Goal: Task Accomplishment & Management: Manage account settings

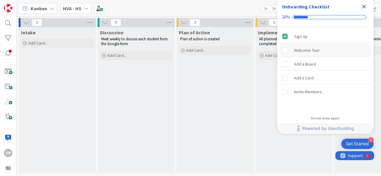
click at [306, 50] on div "Welcome Tour" at bounding box center [307, 50] width 26 height 7
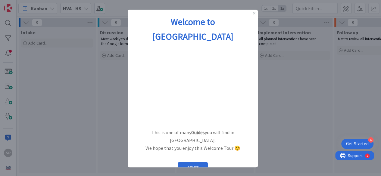
click at [271, 112] on div at bounding box center [190, 88] width 381 height 176
click at [195, 162] on button "START" at bounding box center [193, 167] width 30 height 11
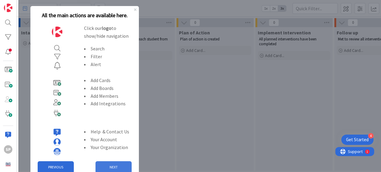
click at [112, 164] on button "NEXT" at bounding box center [114, 167] width 36 height 12
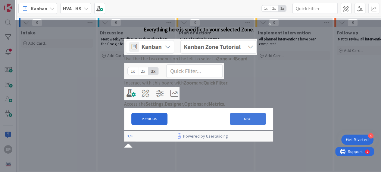
click at [247, 125] on button "NEXT" at bounding box center [248, 119] width 36 height 12
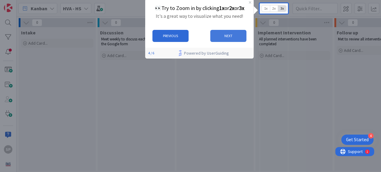
click at [230, 37] on button "NEXT" at bounding box center [228, 36] width 36 height 12
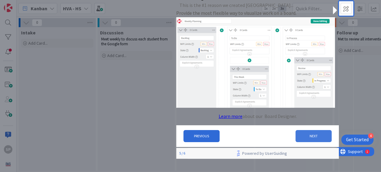
click at [311, 139] on button "NEXT" at bounding box center [313, 136] width 36 height 12
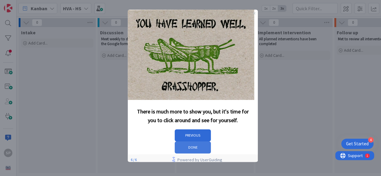
click at [211, 142] on button "DONE" at bounding box center [193, 148] width 36 height 12
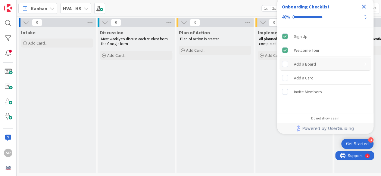
click at [294, 65] on div "Add a Board" at bounding box center [305, 64] width 22 height 7
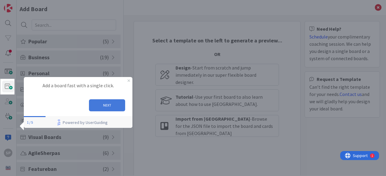
click at [107, 103] on button "NEXT" at bounding box center [107, 105] width 36 height 12
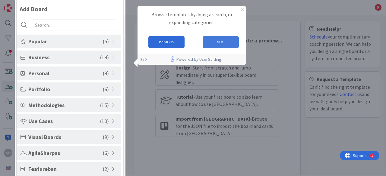
click at [225, 40] on button "NEXT" at bounding box center [220, 42] width 36 height 12
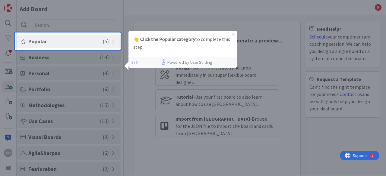
click at [77, 42] on span "Popular" at bounding box center [65, 41] width 74 height 8
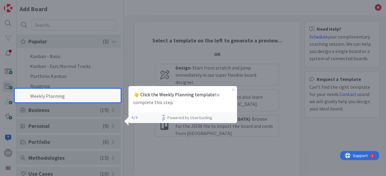
click at [57, 95] on li "Weekly Planning" at bounding box center [69, 96] width 104 height 10
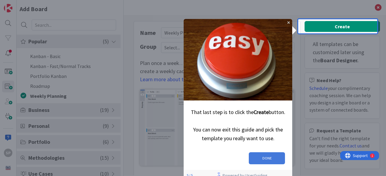
click at [270, 154] on button "DONE" at bounding box center [266, 158] width 36 height 12
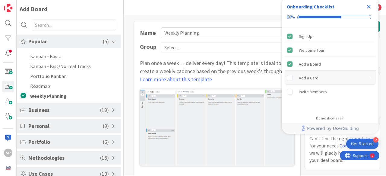
click at [304, 73] on div "Add a Card" at bounding box center [330, 77] width 92 height 13
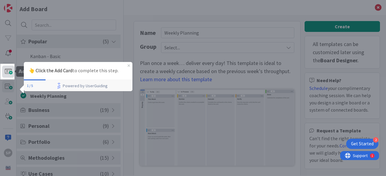
click at [8, 72] on span at bounding box center [8, 72] width 12 height 12
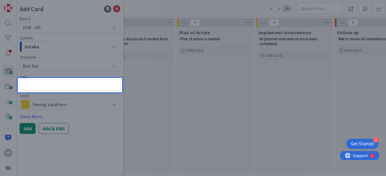
click at [117, 4] on div at bounding box center [70, 39] width 104 height 78
click at [115, 9] on div at bounding box center [70, 39] width 104 height 78
click at [82, 86] on textarea at bounding box center [70, 85] width 101 height 11
click at [183, 112] on div at bounding box center [254, 88] width 264 height 176
click at [8, 87] on div at bounding box center [9, 88] width 18 height 176
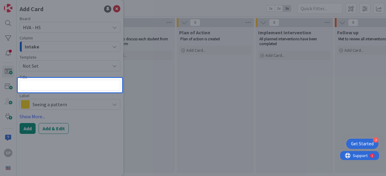
click at [103, 81] on textarea at bounding box center [70, 85] width 101 height 11
type textarea "x"
type textarea "MO"
type textarea "x"
type textarea "MOn"
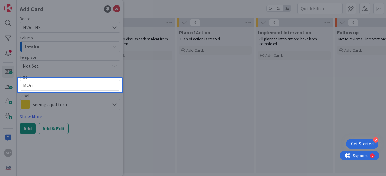
type textarea "x"
type textarea "MOnic"
type textarea "x"
type textarea "MOni"
type textarea "x"
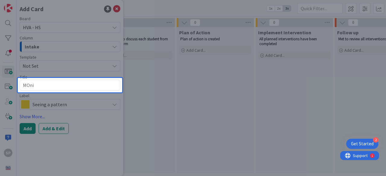
type textarea "MOn"
type textarea "x"
type textarea "MO"
type textarea "x"
type textarea "M"
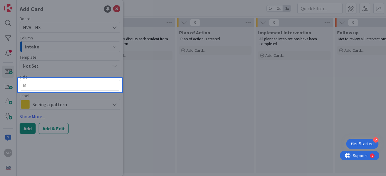
type textarea "x"
type textarea "Mo"
type textarea "x"
type textarea "Mon"
type textarea "x"
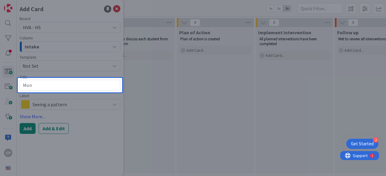
type textarea "Moni"
type textarea "x"
type textarea "Monic"
type textarea "x"
type textarea "[PERSON_NAME]"
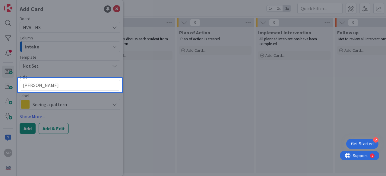
type textarea "x"
type textarea "[PERSON_NAME]"
type textarea "x"
type textarea "[PERSON_NAME]"
type textarea "x"
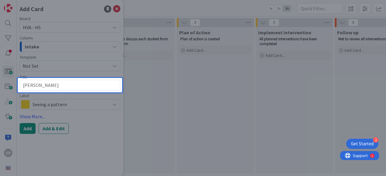
type textarea "[PERSON_NAME] [PERSON_NAME]"
type textarea "x"
type textarea "[PERSON_NAME]"
type textarea "x"
type textarea "[PERSON_NAME]"
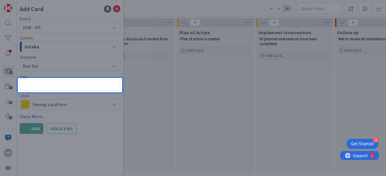
click at [170, 94] on div at bounding box center [254, 88] width 264 height 176
click at [116, 11] on div at bounding box center [70, 39] width 104 height 78
click at [358, 146] on div "Get Started" at bounding box center [362, 144] width 23 height 6
click at [285, 116] on div at bounding box center [254, 88] width 264 height 176
click at [117, 9] on div at bounding box center [70, 39] width 104 height 78
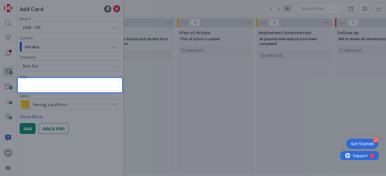
click at [8, 85] on div at bounding box center [9, 88] width 18 height 176
click at [25, 85] on textarea at bounding box center [70, 85] width 101 height 11
click at [61, 103] on div at bounding box center [70, 135] width 104 height 84
click at [174, 106] on div at bounding box center [254, 88] width 264 height 176
click at [60, 131] on div at bounding box center [70, 135] width 104 height 84
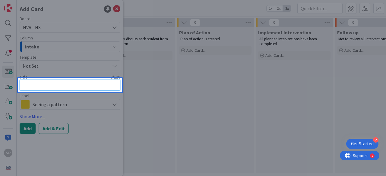
click at [248, 105] on div at bounding box center [254, 88] width 264 height 176
click at [115, 79] on div "0 / 128" at bounding box center [74, 76] width 91 height 5
click at [366, 137] on div at bounding box center [254, 88] width 264 height 176
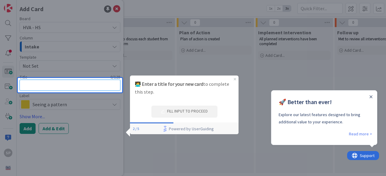
click at [99, 85] on textarea at bounding box center [70, 85] width 101 height 11
type textarea "x"
type textarea "M"
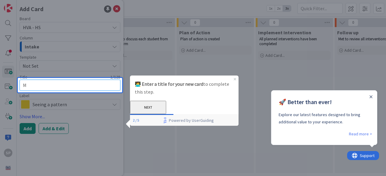
type textarea "x"
type textarea "Mon"
type textarea "x"
type textarea "Moni"
type textarea "x"
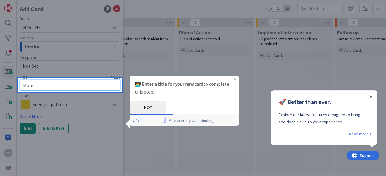
type textarea "Monic"
type textarea "x"
type textarea "[PERSON_NAME]"
type textarea "x"
type textarea "[PERSON_NAME]"
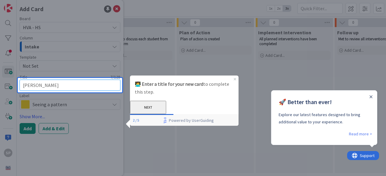
type textarea "x"
type textarea "[PERSON_NAME]"
type textarea "x"
type textarea "[PERSON_NAME]"
type textarea "x"
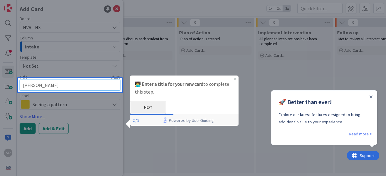
type textarea "[PERSON_NAME]"
type textarea "x"
type textarea "[PERSON_NAME] [PERSON_NAME]"
type textarea "x"
type textarea "[PERSON_NAME]"
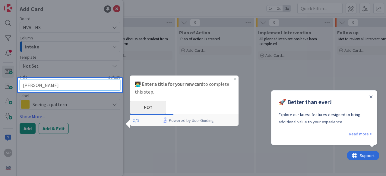
type textarea "x"
type textarea "[PERSON_NAME]"
click at [166, 109] on button "NEXT" at bounding box center [148, 107] width 36 height 13
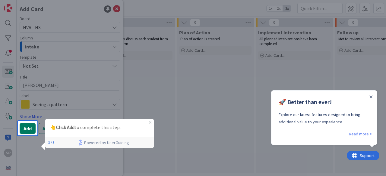
click at [26, 128] on button "Add" at bounding box center [28, 128] width 16 height 11
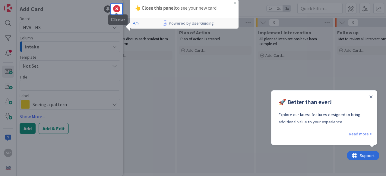
click at [117, 7] on icon at bounding box center [116, 8] width 7 height 7
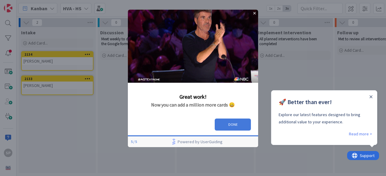
click at [240, 125] on button "DONE" at bounding box center [233, 125] width 36 height 12
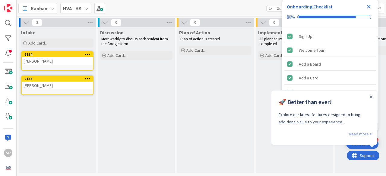
click at [357, 134] on link "Read more >" at bounding box center [360, 134] width 23 height 7
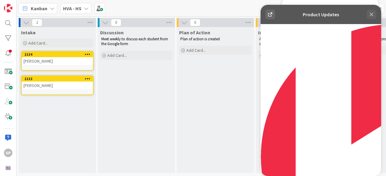
click at [371, 14] on icon at bounding box center [372, 15] width 4 height 4
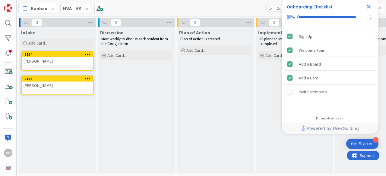
click at [89, 79] on icon at bounding box center [88, 79] width 6 height 4
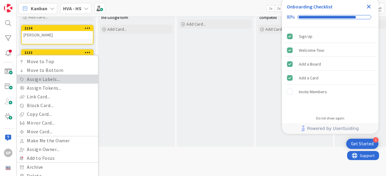
scroll to position [36, 0]
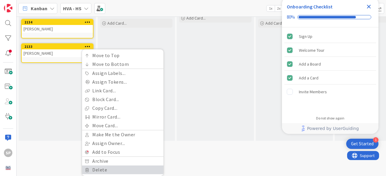
click at [107, 166] on link "Delete" at bounding box center [122, 170] width 81 height 9
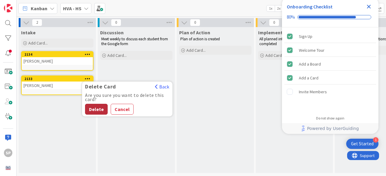
click at [94, 105] on button "Delete" at bounding box center [96, 109] width 23 height 11
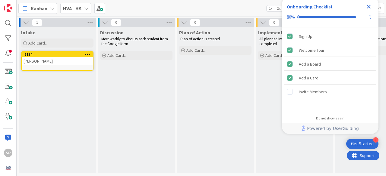
click at [367, 7] on icon "Close Checklist" at bounding box center [368, 6] width 7 height 7
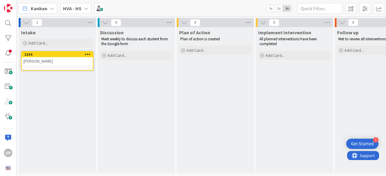
click at [37, 62] on div "[PERSON_NAME]" at bounding box center [57, 61] width 71 height 8
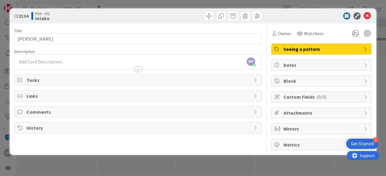
click at [139, 79] on span "Tasks" at bounding box center [139, 80] width 224 height 7
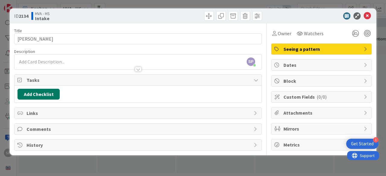
click at [54, 90] on button "Add Checklist" at bounding box center [38, 94] width 42 height 11
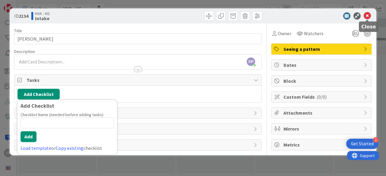
click at [367, 15] on icon at bounding box center [367, 15] width 7 height 7
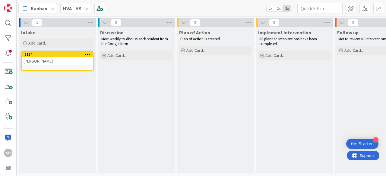
click at [84, 8] on icon at bounding box center [86, 8] width 5 height 5
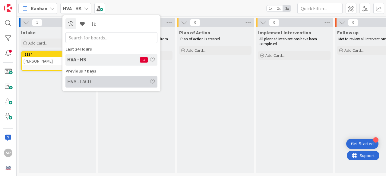
click at [89, 81] on h4 "HVA - LACD" at bounding box center [108, 82] width 82 height 6
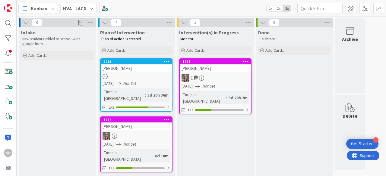
click at [127, 69] on div "[PERSON_NAME]" at bounding box center [136, 69] width 71 height 8
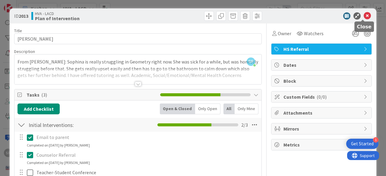
click at [364, 18] on icon at bounding box center [367, 15] width 7 height 7
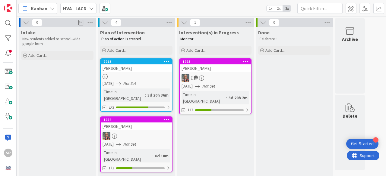
click at [128, 123] on div "[PERSON_NAME]" at bounding box center [136, 127] width 71 height 8
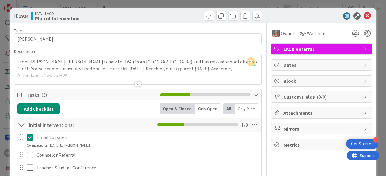
click at [135, 84] on div at bounding box center [138, 84] width 7 height 5
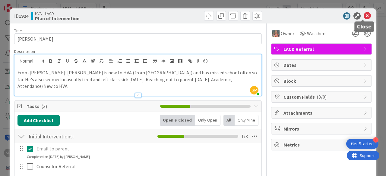
click at [364, 17] on icon at bounding box center [367, 15] width 7 height 7
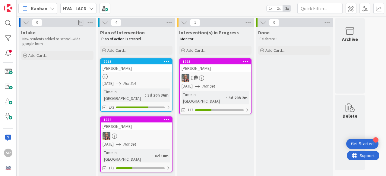
click at [90, 9] on icon at bounding box center [91, 8] width 5 height 5
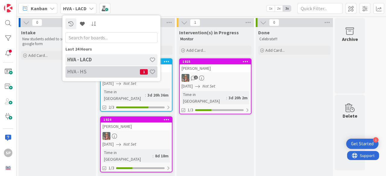
click at [83, 71] on h4 "HVA - HS" at bounding box center [103, 72] width 73 height 6
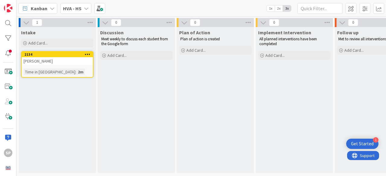
click at [78, 7] on b "HVA - HS" at bounding box center [72, 8] width 18 height 6
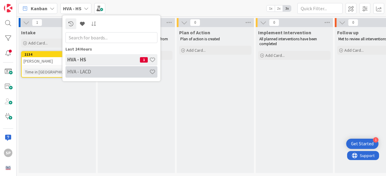
click at [77, 69] on h4 "HVA - LACD" at bounding box center [108, 72] width 82 height 6
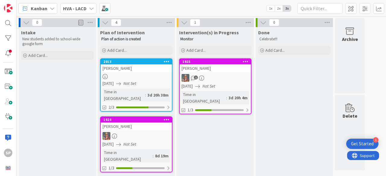
click at [90, 6] on icon at bounding box center [91, 8] width 5 height 5
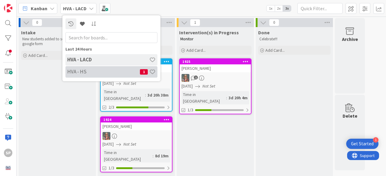
click at [84, 72] on h4 "HVA - HS" at bounding box center [103, 72] width 73 height 6
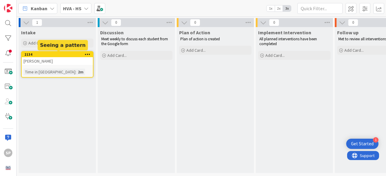
click at [60, 54] on div "2134" at bounding box center [58, 54] width 68 height 4
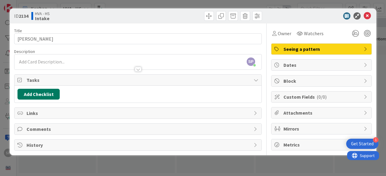
click at [55, 89] on button "Add Checklist" at bounding box center [38, 94] width 42 height 11
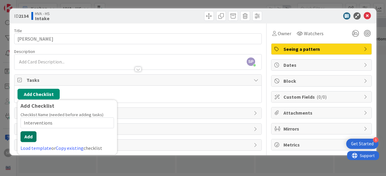
type input "Interventions"
click at [34, 134] on button "Add" at bounding box center [29, 136] width 16 height 11
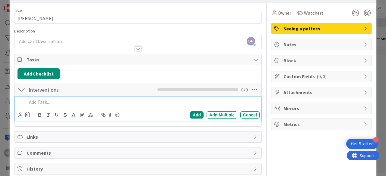
scroll to position [22, 0]
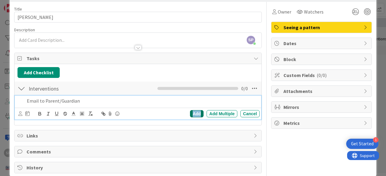
click at [192, 114] on div "Add" at bounding box center [197, 113] width 14 height 7
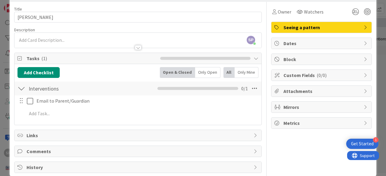
scroll to position [30, 0]
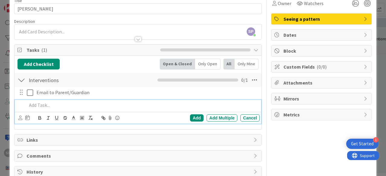
click at [33, 106] on p at bounding box center [142, 105] width 230 height 7
click at [194, 116] on div "Add" at bounding box center [197, 118] width 14 height 7
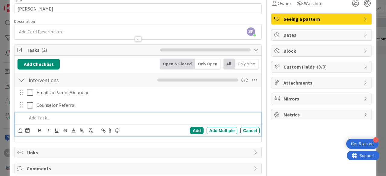
click at [36, 117] on p at bounding box center [142, 118] width 230 height 7
click at [191, 129] on div "Add" at bounding box center [197, 130] width 14 height 7
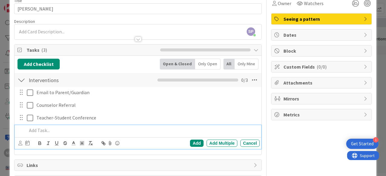
click at [31, 129] on p at bounding box center [142, 130] width 230 height 7
click at [194, 143] on div "Add" at bounding box center [197, 143] width 14 height 7
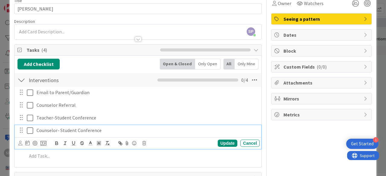
click at [65, 130] on p "Counselor- Student Conference" at bounding box center [146, 130] width 221 height 7
click at [74, 129] on p "Counselor- Student Conference" at bounding box center [146, 130] width 221 height 7
drag, startPoint x: 76, startPoint y: 129, endPoint x: 37, endPoint y: 130, distance: 39.5
click at [37, 130] on p "Counselor- Student Conference" at bounding box center [146, 130] width 221 height 7
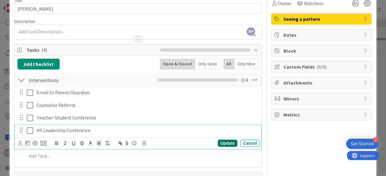
click at [220, 141] on div "Update" at bounding box center [228, 143] width 20 height 7
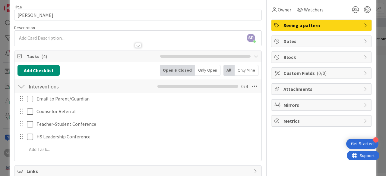
scroll to position [24, 0]
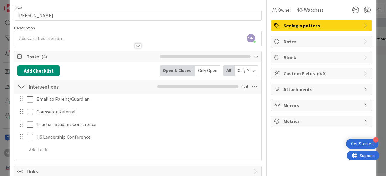
click at [254, 55] on icon at bounding box center [256, 56] width 5 height 5
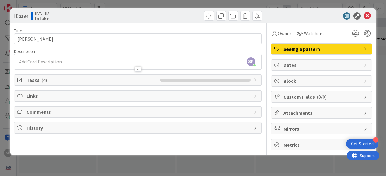
scroll to position [0, 0]
click at [44, 80] on span "( 4 )" at bounding box center [44, 80] width 6 height 6
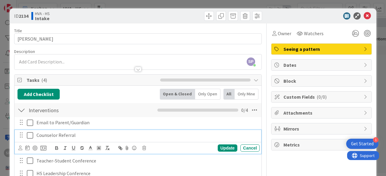
click at [29, 135] on icon at bounding box center [30, 135] width 6 height 7
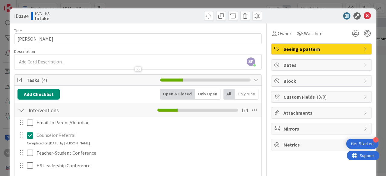
click at [61, 144] on div "Completed on [DATE] by [PERSON_NAME]" at bounding box center [58, 143] width 63 height 5
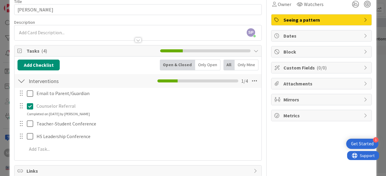
scroll to position [29, 0]
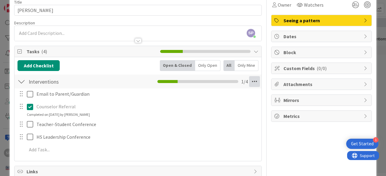
click at [249, 81] on icon at bounding box center [254, 81] width 11 height 11
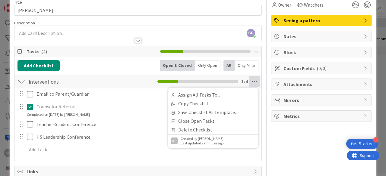
click at [288, 140] on div "Owner Watchers Seeing a pattern Dates Block Custom Fields ( 0/0 ) Attachments M…" at bounding box center [321, 102] width 101 height 215
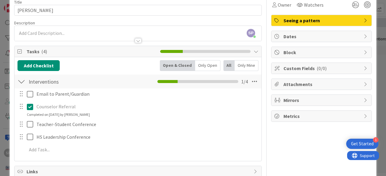
scroll to position [0, 0]
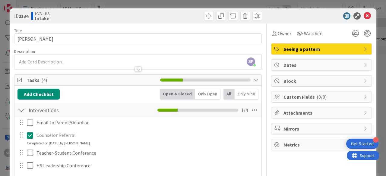
click at [81, 62] on div "SP [PERSON_NAME] joined 2 m ago" at bounding box center [137, 62] width 247 height 15
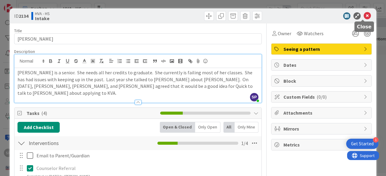
click at [364, 15] on icon at bounding box center [367, 15] width 7 height 7
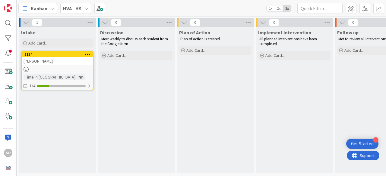
click at [65, 62] on div "[PERSON_NAME]" at bounding box center [57, 61] width 71 height 8
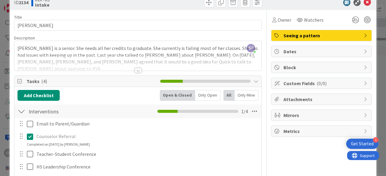
scroll to position [12, 0]
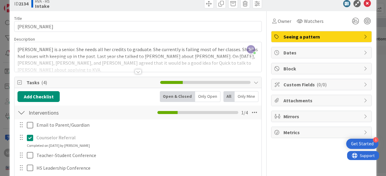
click at [283, 53] on span "Dates" at bounding box center [321, 52] width 77 height 7
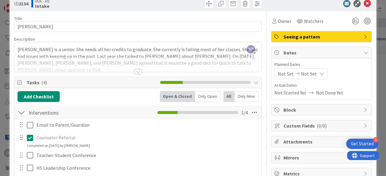
click at [292, 37] on span "Seeing a pattern" at bounding box center [321, 36] width 77 height 7
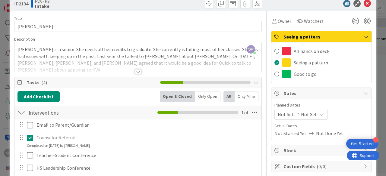
click at [292, 37] on span "Seeing a pattern" at bounding box center [321, 36] width 77 height 7
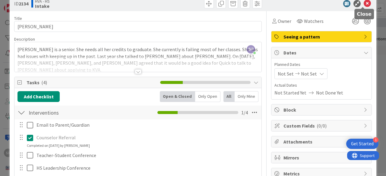
click at [364, 4] on icon at bounding box center [367, 3] width 7 height 7
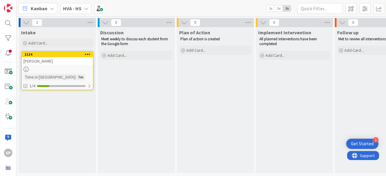
click at [82, 9] on div "HVA - HS" at bounding box center [75, 8] width 31 height 11
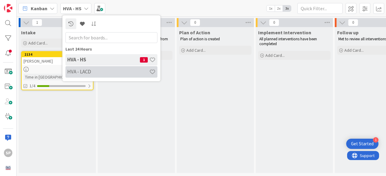
click at [92, 75] on div "HVA - LACD" at bounding box center [111, 71] width 92 height 11
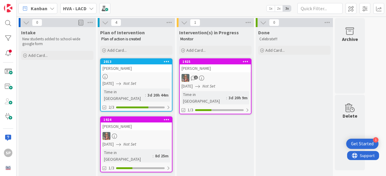
click at [69, 84] on div "Intake New students added to school-wide google form Add Card..." at bounding box center [57, 163] width 77 height 272
click at [85, 8] on b "HVA - LACD" at bounding box center [75, 8] width 24 height 6
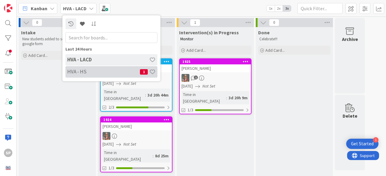
click at [81, 71] on h4 "HVA - HS" at bounding box center [103, 72] width 73 height 6
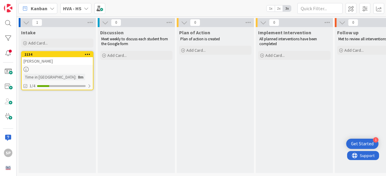
click at [27, 67] on icon at bounding box center [26, 69] width 5 height 5
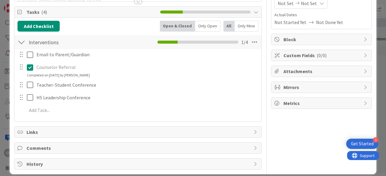
scroll to position [88, 0]
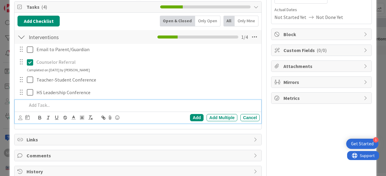
click at [35, 106] on p at bounding box center [142, 105] width 230 height 7
click at [193, 117] on div "Add" at bounding box center [197, 117] width 14 height 7
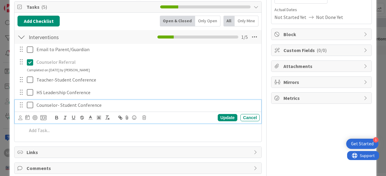
click at [30, 103] on icon at bounding box center [30, 105] width 6 height 7
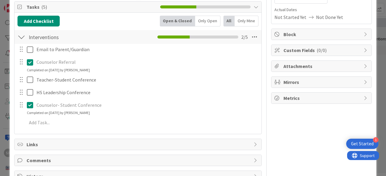
click at [31, 103] on icon at bounding box center [30, 105] width 6 height 7
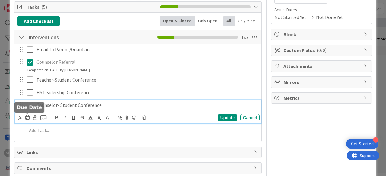
click at [27, 116] on icon at bounding box center [27, 117] width 4 height 5
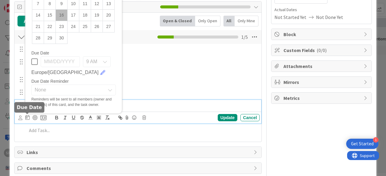
click at [27, 116] on icon at bounding box center [27, 117] width 4 height 5
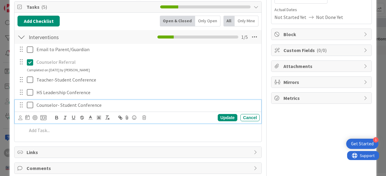
click at [31, 103] on icon at bounding box center [30, 105] width 6 height 7
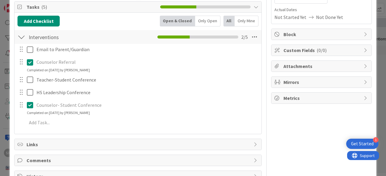
click at [29, 61] on icon at bounding box center [30, 62] width 6 height 7
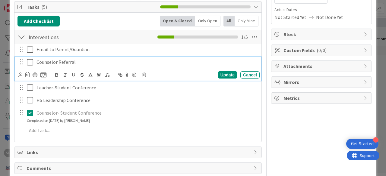
click at [28, 61] on icon at bounding box center [30, 62] width 6 height 7
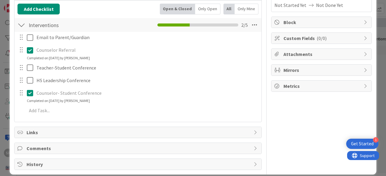
scroll to position [0, 0]
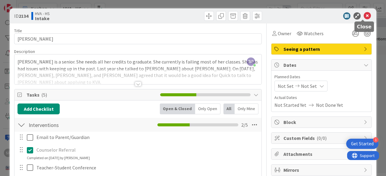
click at [364, 16] on icon at bounding box center [367, 15] width 7 height 7
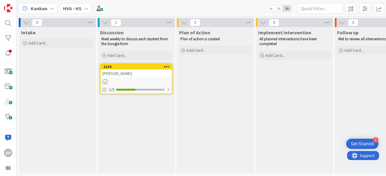
click at [128, 35] on div "Discussion" at bounding box center [136, 33] width 72 height 6
click at [169, 21] on icon at bounding box center [169, 22] width 8 height 9
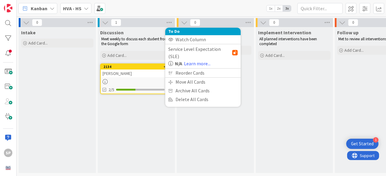
click at [107, 23] on icon at bounding box center [105, 22] width 7 height 7
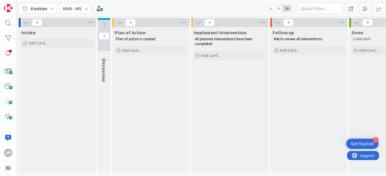
click at [107, 23] on icon at bounding box center [104, 24] width 7 height 7
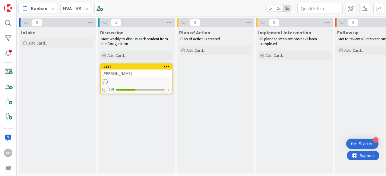
click at [265, 21] on icon at bounding box center [263, 22] width 7 height 7
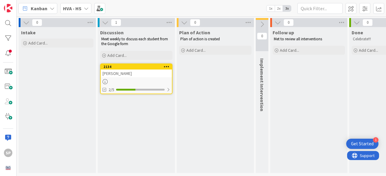
click at [265, 21] on icon at bounding box center [262, 24] width 7 height 7
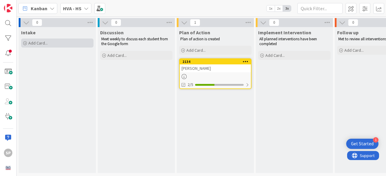
click at [36, 43] on span "Add Card..." at bounding box center [37, 42] width 19 height 5
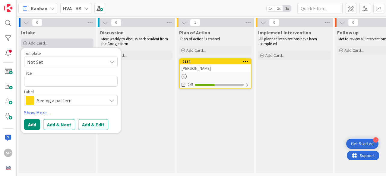
click at [36, 43] on span "Add Card..." at bounding box center [37, 42] width 19 height 5
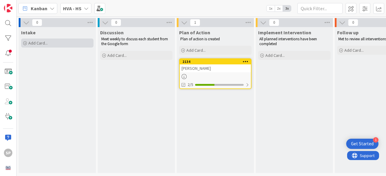
click at [36, 43] on span "Add Card..." at bounding box center [37, 42] width 19 height 5
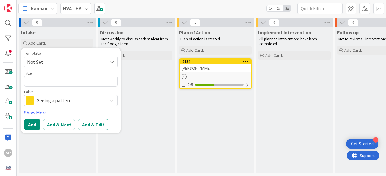
click at [55, 61] on span "Not Set" at bounding box center [64, 62] width 75 height 8
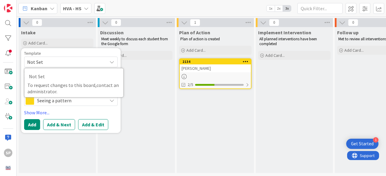
click at [55, 61] on span "Not Set" at bounding box center [64, 62] width 75 height 8
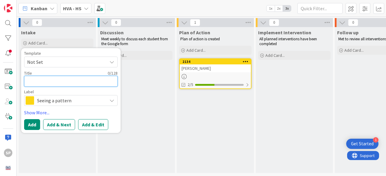
click at [54, 86] on textarea at bounding box center [70, 81] width 93 height 11
type textarea "x"
type textarea "E"
type textarea "x"
type textarea "Em"
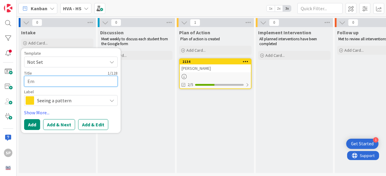
type textarea "x"
type textarea "Emi"
type textarea "x"
type textarea "[PERSON_NAME]"
type textarea "x"
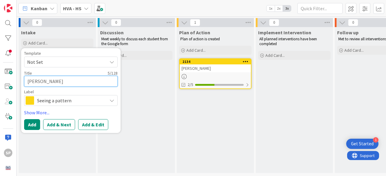
type textarea "[PERSON_NAME]"
type textarea "x"
type textarea "[PERSON_NAME]"
type textarea "x"
type textarea "[PERSON_NAME]"
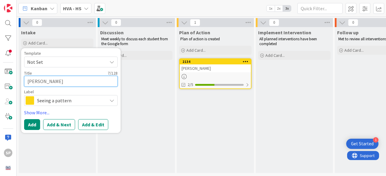
type textarea "x"
type textarea "[PERSON_NAME]"
type textarea "x"
type textarea "[PERSON_NAME]"
type textarea "x"
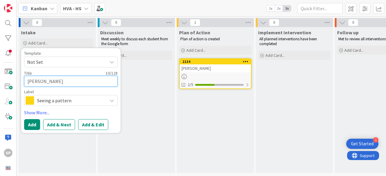
type textarea "[PERSON_NAME]"
type textarea "x"
type textarea "[PERSON_NAME]"
type textarea "x"
type textarea "[PERSON_NAME]"
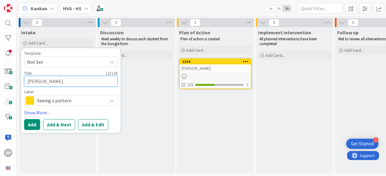
type textarea "x"
type textarea "[PERSON_NAME]"
click at [66, 100] on span "Seeing a pattern" at bounding box center [70, 100] width 67 height 8
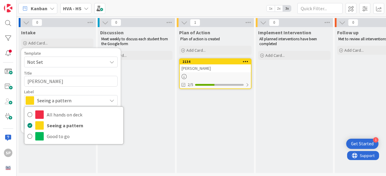
click at [66, 100] on span "Seeing a pattern" at bounding box center [70, 100] width 67 height 8
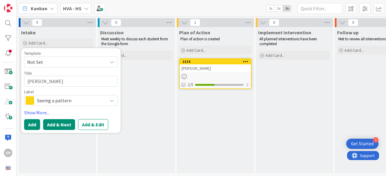
click at [54, 124] on button "Add & Next" at bounding box center [59, 124] width 32 height 11
click at [144, 78] on div "Discussion Meet weekly to discuss each student from the Google form Add Card..." at bounding box center [136, 100] width 77 height 146
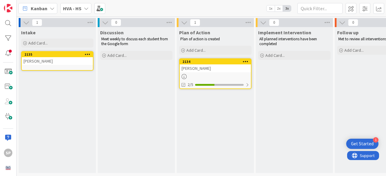
click at [82, 58] on div "[PERSON_NAME]" at bounding box center [57, 61] width 71 height 8
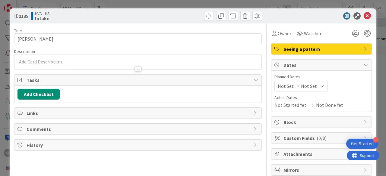
scroll to position [13, 0]
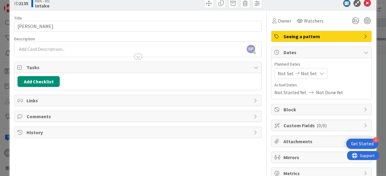
click at [89, 48] on div "SP [PERSON_NAME] just joined" at bounding box center [137, 49] width 247 height 15
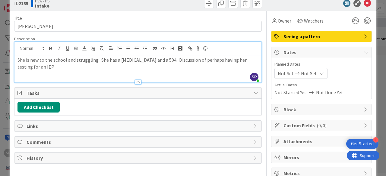
click at [106, 73] on div "She is new to the school and struggling. She has a [MEDICAL_DATA] and a 504. Di…" at bounding box center [137, 68] width 247 height 27
click at [174, 59] on p "She is new to the school and struggling. She has a [MEDICAL_DATA] and a 504. Di…" at bounding box center [137, 64] width 241 height 14
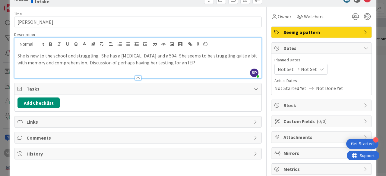
scroll to position [17, 0]
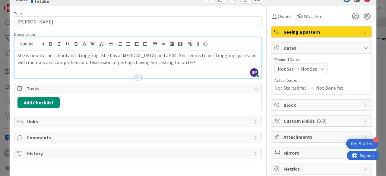
click at [190, 63] on p "She is new to the school and struggling. She has a [MEDICAL_DATA] and a 504. Sh…" at bounding box center [137, 59] width 241 height 14
click at [89, 61] on p "She is new to the school and struggling. She has a [MEDICAL_DATA] and a 504. Sh…" at bounding box center [137, 62] width 241 height 21
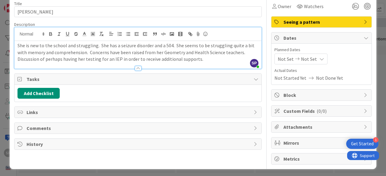
scroll to position [27, 0]
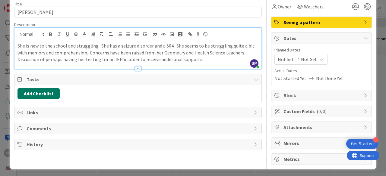
click at [39, 91] on button "Add Checklist" at bounding box center [38, 93] width 42 height 11
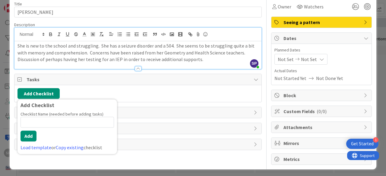
click at [52, 76] on span "Tasks" at bounding box center [139, 79] width 224 height 7
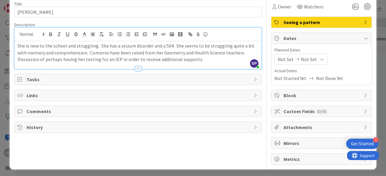
scroll to position [0, 0]
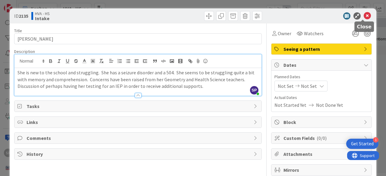
click at [364, 14] on icon at bounding box center [367, 15] width 7 height 7
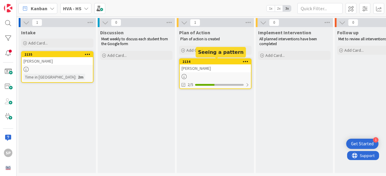
click at [202, 62] on div "2134" at bounding box center [216, 62] width 68 height 4
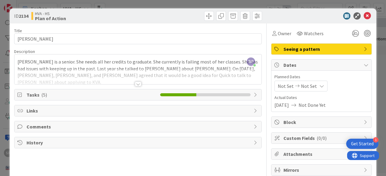
click at [72, 92] on span "Tasks ( 5 )" at bounding box center [92, 94] width 131 height 7
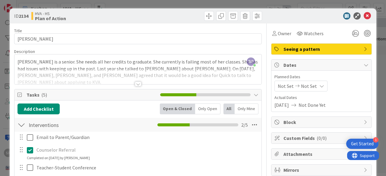
click at [81, 94] on span "Tasks ( 5 )" at bounding box center [92, 94] width 131 height 7
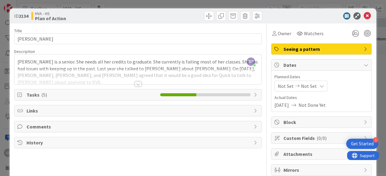
click at [68, 94] on span "Tasks ( 5 )" at bounding box center [92, 94] width 131 height 7
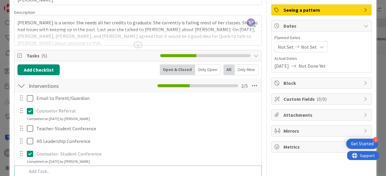
scroll to position [38, 0]
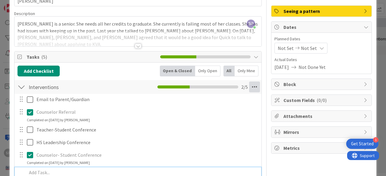
click at [251, 86] on icon at bounding box center [254, 87] width 11 height 11
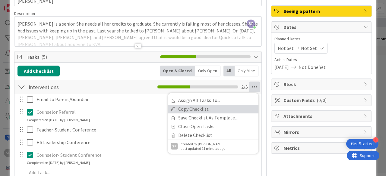
click at [202, 109] on link "Copy Checklist..." at bounding box center [213, 109] width 90 height 9
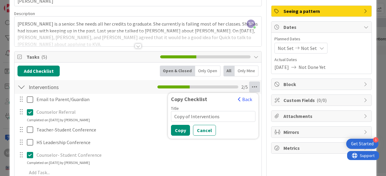
scroll to position [0, 0]
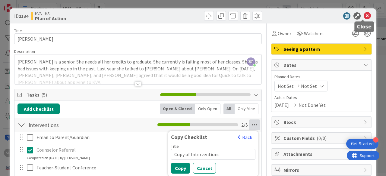
click at [364, 16] on icon at bounding box center [367, 15] width 7 height 7
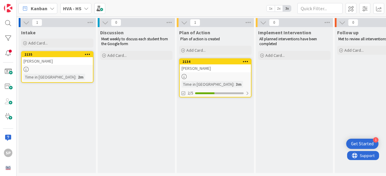
click at [64, 62] on div "[PERSON_NAME]" at bounding box center [57, 61] width 71 height 8
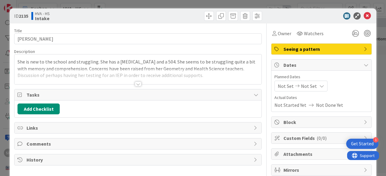
scroll to position [18, 0]
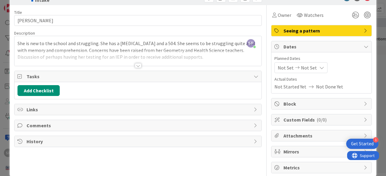
click at [248, 77] on div "Tasks" at bounding box center [137, 76] width 247 height 11
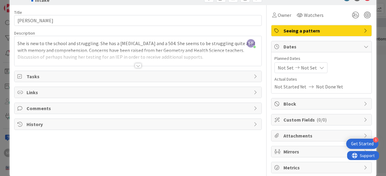
click at [87, 74] on span "Tasks" at bounding box center [139, 76] width 224 height 7
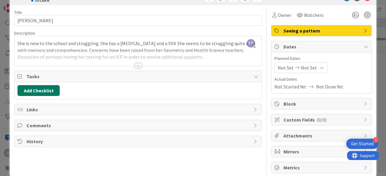
click at [47, 88] on button "Add Checklist" at bounding box center [38, 90] width 42 height 11
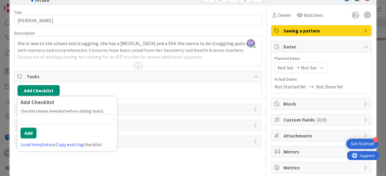
type input "or "goodies""
drag, startPoint x: 66, startPoint y: 116, endPoint x: 16, endPoint y: 115, distance: 50.7
click at [16, 115] on div "Title 14 / 128 [PERSON_NAME] Description SP [PERSON_NAME] just joined She is ne…" at bounding box center [138, 89] width 248 height 169
click at [60, 145] on link "Copy existing" at bounding box center [70, 145] width 28 height 6
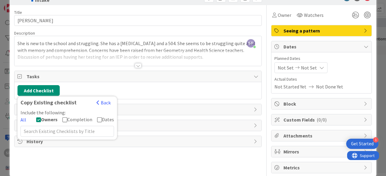
click at [40, 118] on icon at bounding box center [38, 120] width 5 height 5
click at [57, 132] on input "text" at bounding box center [67, 131] width 93 height 11
click at [104, 100] on button "Back" at bounding box center [103, 103] width 15 height 7
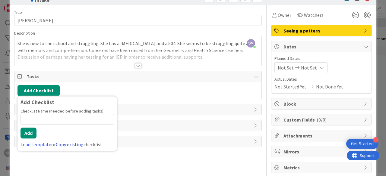
click at [68, 142] on link "Copy existing" at bounding box center [70, 145] width 28 height 6
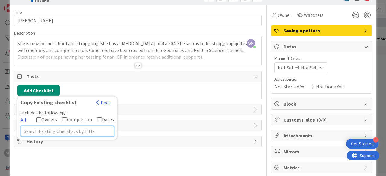
click at [93, 131] on input "text" at bounding box center [67, 131] width 93 height 11
type input "[PERSON_NAME]"
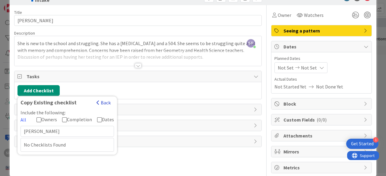
click at [104, 102] on button "Back" at bounding box center [103, 103] width 15 height 7
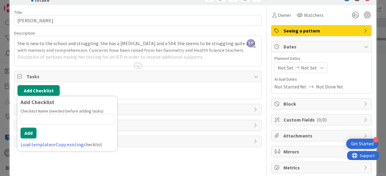
scroll to position [0, 0]
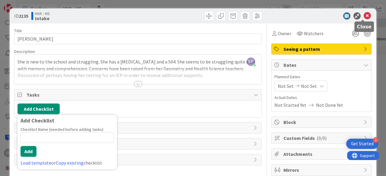
click at [365, 16] on icon at bounding box center [367, 15] width 7 height 7
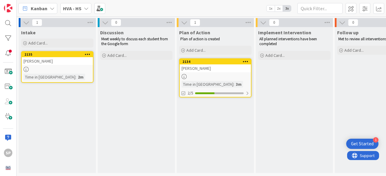
click at [212, 69] on div "[PERSON_NAME]" at bounding box center [215, 69] width 71 height 8
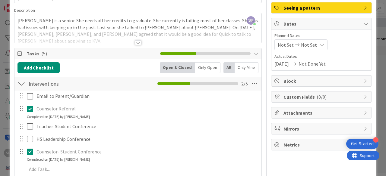
scroll to position [42, 0]
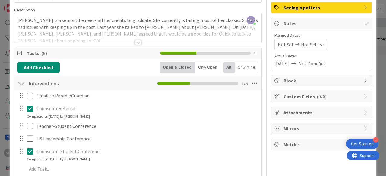
click at [254, 53] on icon at bounding box center [256, 53] width 5 height 5
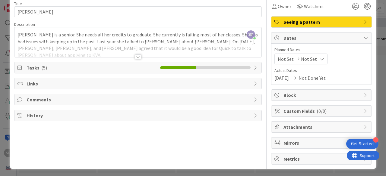
click at [138, 65] on span "Tasks ( 5 )" at bounding box center [92, 67] width 131 height 7
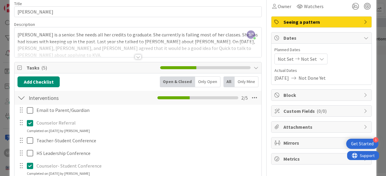
scroll to position [42, 0]
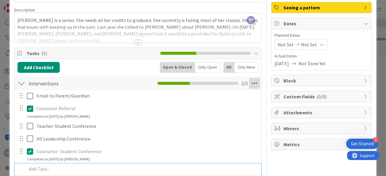
click at [253, 83] on icon at bounding box center [254, 83] width 11 height 11
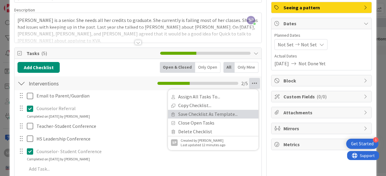
click at [204, 111] on link "Save Checklist As Template..." at bounding box center [213, 114] width 90 height 9
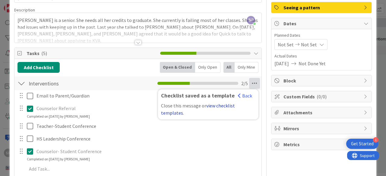
click at [213, 105] on link "view checklist templates" at bounding box center [198, 109] width 74 height 13
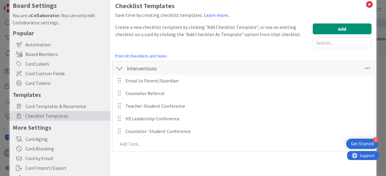
scroll to position [8, 0]
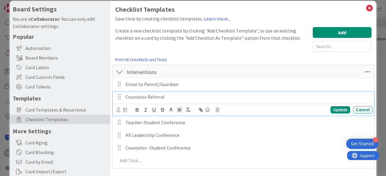
click at [236, 98] on p "Counselor Referral" at bounding box center [247, 97] width 245 height 7
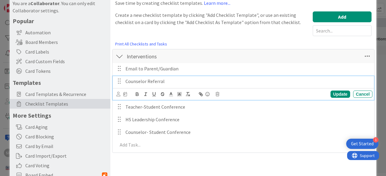
scroll to position [0, 0]
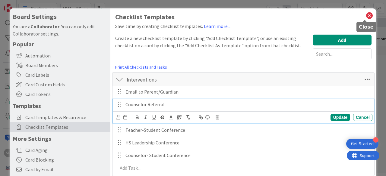
click at [365, 17] on icon at bounding box center [369, 15] width 8 height 8
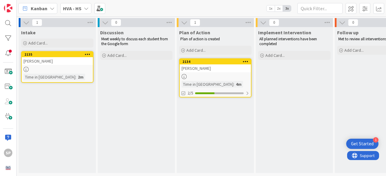
click at [61, 58] on div "[PERSON_NAME]" at bounding box center [57, 61] width 71 height 8
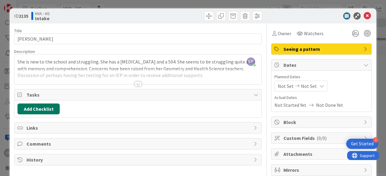
click at [45, 106] on button "Add Checklist" at bounding box center [38, 109] width 42 height 11
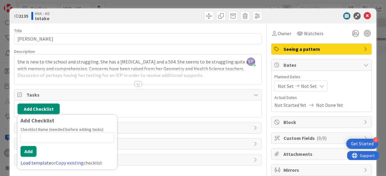
click at [40, 161] on link "Load template" at bounding box center [36, 163] width 31 height 6
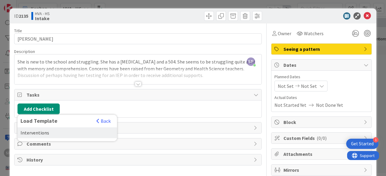
click at [45, 131] on div "Interventions" at bounding box center [67, 133] width 100 height 11
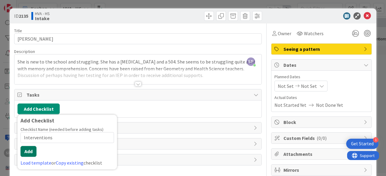
click at [36, 152] on button "Add" at bounding box center [29, 151] width 16 height 11
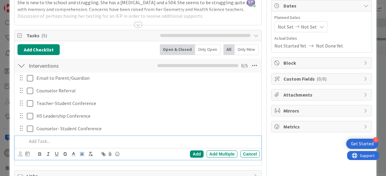
scroll to position [77, 0]
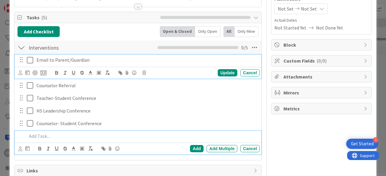
click at [30, 60] on icon at bounding box center [30, 60] width 6 height 7
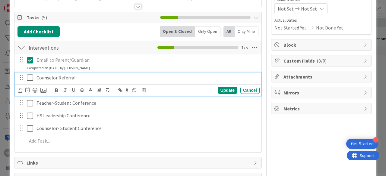
click at [30, 74] on icon at bounding box center [30, 77] width 6 height 7
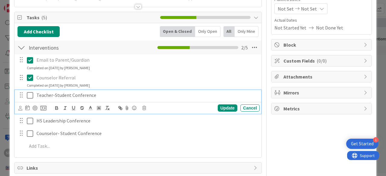
click at [33, 95] on icon at bounding box center [30, 95] width 6 height 7
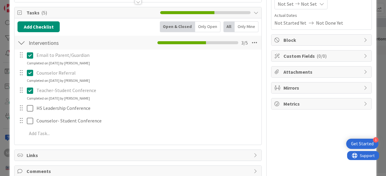
scroll to position [87, 0]
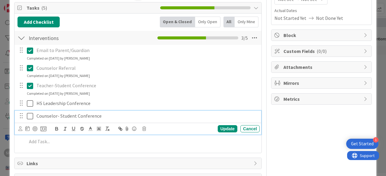
click at [31, 114] on icon at bounding box center [30, 116] width 6 height 7
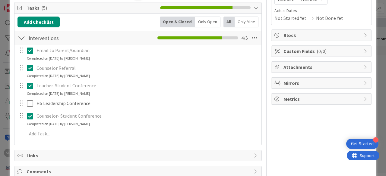
scroll to position [116, 0]
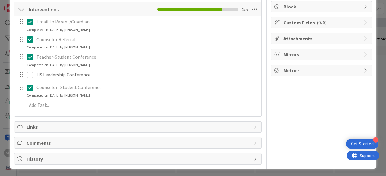
click at [52, 141] on span "Comments" at bounding box center [139, 143] width 224 height 7
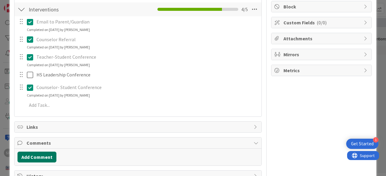
click at [50, 155] on button "Add Comment" at bounding box center [36, 157] width 39 height 11
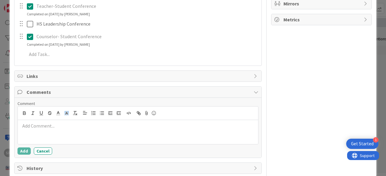
scroll to position [168, 0]
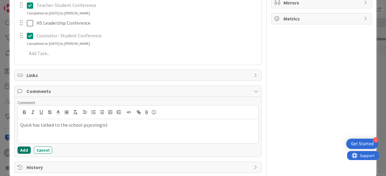
click at [27, 147] on button "Add" at bounding box center [23, 150] width 13 height 7
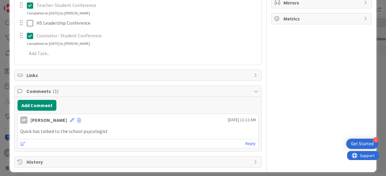
click at [94, 129] on p "Quick has talked to the school psycologist" at bounding box center [137, 131] width 235 height 7
click at [123, 135] on div "Quick has talked to the school psycologist" at bounding box center [138, 132] width 240 height 12
click at [70, 118] on icon at bounding box center [72, 120] width 4 height 4
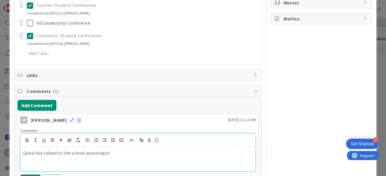
click at [95, 151] on p "Quick has talked to the school psycologist" at bounding box center [138, 153] width 230 height 7
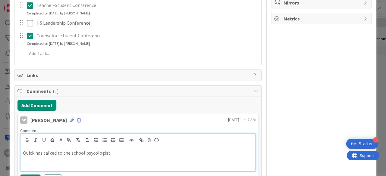
click at [95, 151] on p "Quick has talked to the school psycologist" at bounding box center [138, 153] width 230 height 7
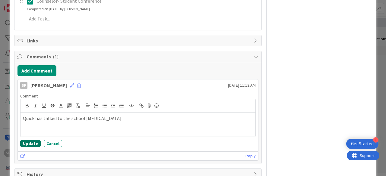
click at [33, 140] on button "Update" at bounding box center [30, 143] width 21 height 7
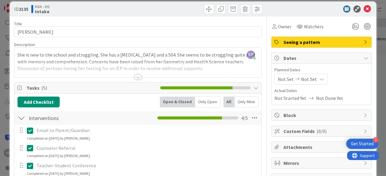
scroll to position [0, 0]
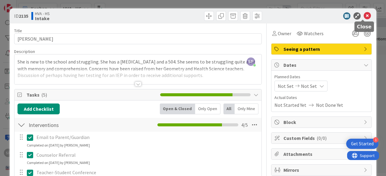
click at [364, 14] on icon at bounding box center [367, 15] width 7 height 7
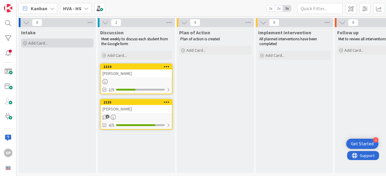
click at [32, 42] on span "Add Card..." at bounding box center [37, 42] width 19 height 5
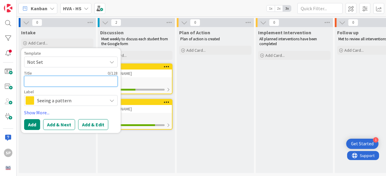
click at [52, 77] on textarea at bounding box center [70, 81] width 93 height 11
type textarea "x"
type textarea "M"
type textarea "x"
type textarea "Mi"
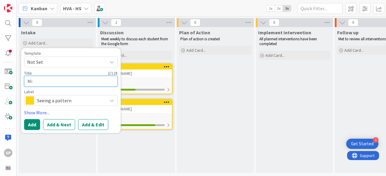
type textarea "x"
type textarea "Mig"
type textarea "x"
type textarea "Migu"
type textarea "x"
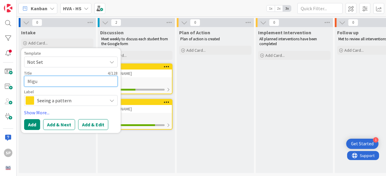
type textarea "Migue"
type textarea "x"
type textarea "[PERSON_NAME]"
type textarea "x"
type textarea "[PERSON_NAME]"
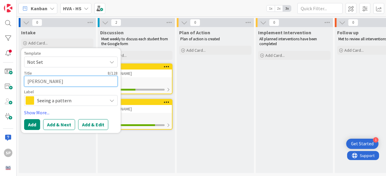
type textarea "x"
type textarea "[PERSON_NAME]"
type textarea "x"
type textarea "[PERSON_NAME]"
type textarea "x"
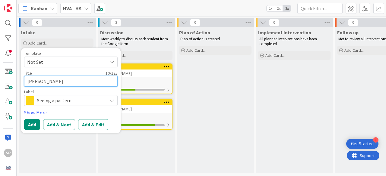
type textarea "[PERSON_NAME]"
type textarea "x"
type textarea "[PERSON_NAME]"
type textarea "x"
type textarea "[PERSON_NAME]"
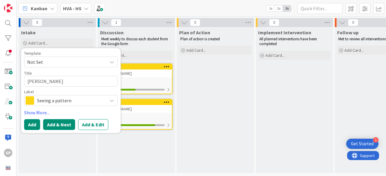
click at [52, 123] on button "Add & Next" at bounding box center [59, 124] width 32 height 11
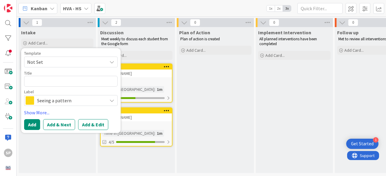
click at [62, 155] on div "Intake Add Card... Template Not Set Not Set To request changes to this board, c…" at bounding box center [57, 100] width 77 height 146
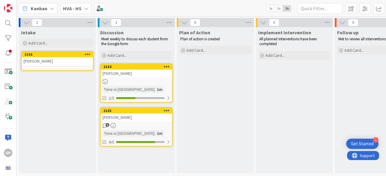
click at [88, 55] on icon at bounding box center [88, 54] width 6 height 4
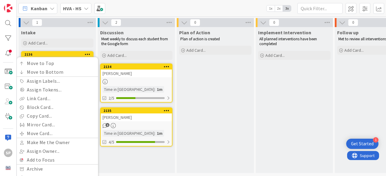
click at [74, 49] on div "Intake Add Card... Template Not Set Not Set To request changes to this board, c…" at bounding box center [57, 100] width 77 height 146
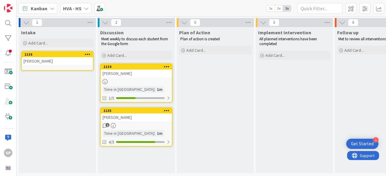
click at [239, 107] on div "Plan of Action Plan of action is created Add Card..." at bounding box center [215, 100] width 77 height 146
click at [34, 62] on div "[PERSON_NAME]" at bounding box center [57, 61] width 71 height 8
click at [36, 63] on div "[PERSON_NAME]" at bounding box center [57, 61] width 71 height 8
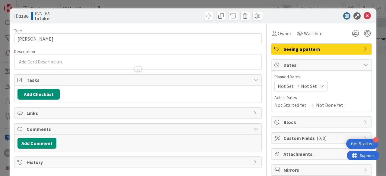
scroll to position [19, 0]
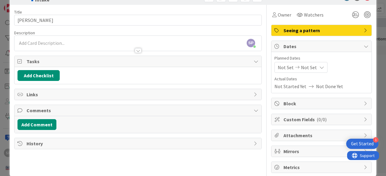
click at [79, 43] on div "SP [PERSON_NAME] just joined" at bounding box center [137, 43] width 247 height 15
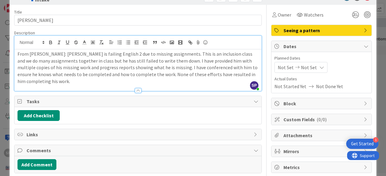
click at [100, 110] on div "Add Checklist" at bounding box center [137, 115] width 241 height 11
click at [39, 115] on button "Add Checklist" at bounding box center [38, 115] width 42 height 11
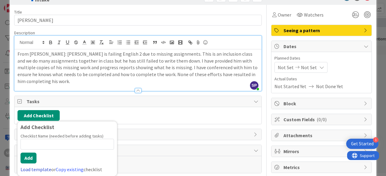
click at [36, 167] on link "Load template" at bounding box center [36, 170] width 31 height 6
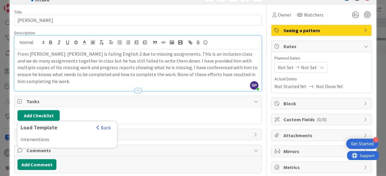
scroll to position [40, 0]
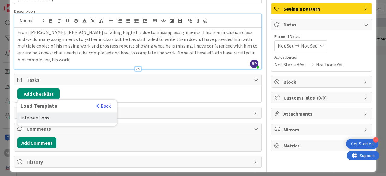
click at [39, 117] on div "Interventions" at bounding box center [67, 117] width 100 height 11
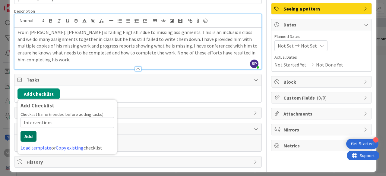
click at [24, 135] on button "Add" at bounding box center [29, 136] width 16 height 11
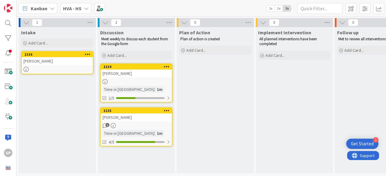
click at [45, 62] on div "[PERSON_NAME]" at bounding box center [57, 61] width 71 height 8
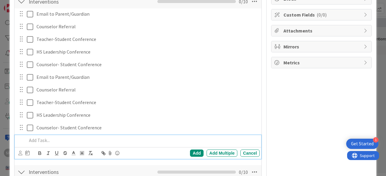
scroll to position [121, 0]
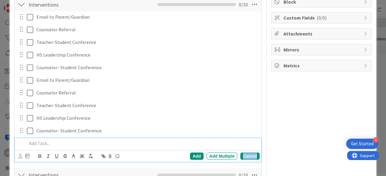
click at [247, 157] on div "Cancel" at bounding box center [249, 156] width 19 height 7
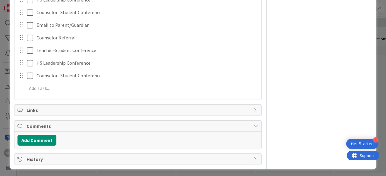
scroll to position [0, 0]
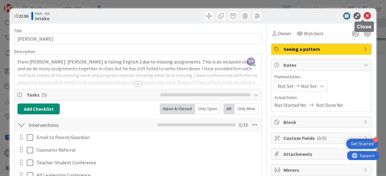
click at [364, 14] on icon at bounding box center [367, 15] width 7 height 7
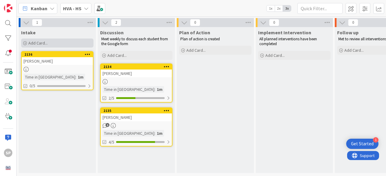
click at [34, 41] on span "Add Card..." at bounding box center [37, 42] width 19 height 5
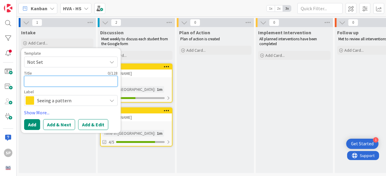
type textarea "x"
type textarea "G"
type textarea "x"
type textarea "Gr"
type textarea "x"
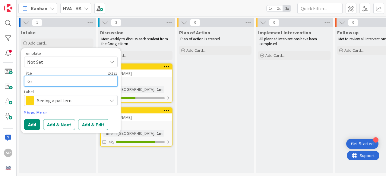
type textarea "Gra"
type textarea "x"
type textarea "[PERSON_NAME]"
type textarea "x"
type textarea "[PERSON_NAME]"
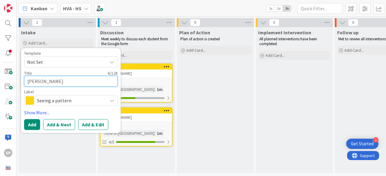
type textarea "x"
type textarea "[PERSON_NAME]"
type textarea "x"
type textarea "[PERSON_NAME] HOl"
type textarea "x"
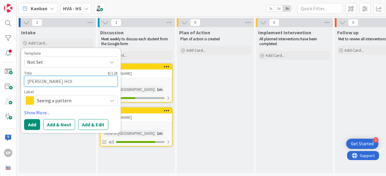
type textarea "[PERSON_NAME]"
type textarea "x"
type textarea "[PERSON_NAME] HOl"
type textarea "x"
type textarea "[PERSON_NAME]"
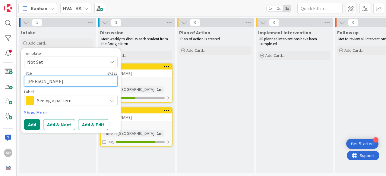
type textarea "x"
type textarea "[PERSON_NAME] H"
type textarea "x"
type textarea "[PERSON_NAME]"
type textarea "x"
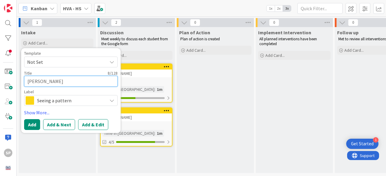
type textarea "[PERSON_NAME] Hol"
type textarea "x"
type textarea "[PERSON_NAME] Hold"
type textarea "x"
type textarea "[PERSON_NAME]"
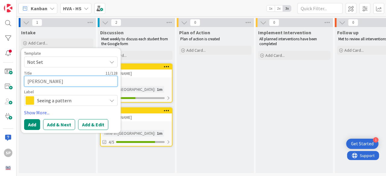
type textarea "x"
type textarea "[PERSON_NAME]"
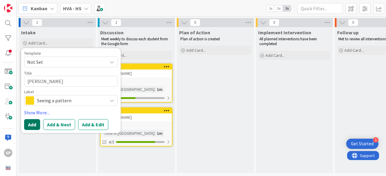
click at [29, 125] on button "Add" at bounding box center [32, 124] width 16 height 11
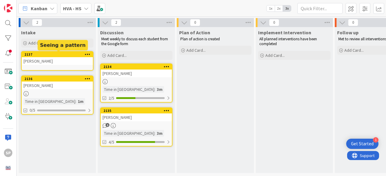
click at [54, 56] on div "2137" at bounding box center [58, 54] width 68 height 4
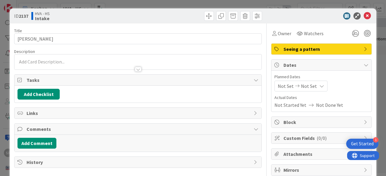
click at [77, 64] on div at bounding box center [137, 66] width 247 height 6
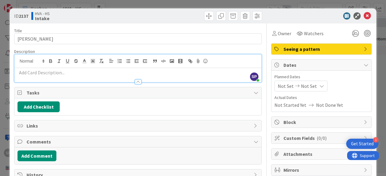
click at [74, 73] on p at bounding box center [137, 72] width 241 height 7
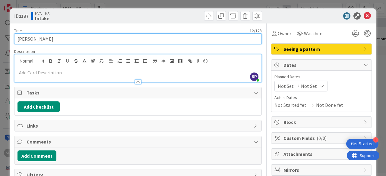
click at [117, 39] on input "[PERSON_NAME]" at bounding box center [138, 38] width 248 height 11
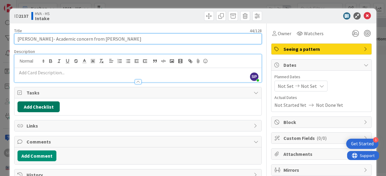
type input "[PERSON_NAME]- Academic concern from [PERSON_NAME]"
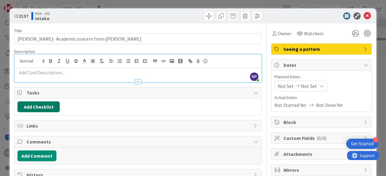
click at [55, 104] on button "Add Checklist" at bounding box center [38, 107] width 42 height 11
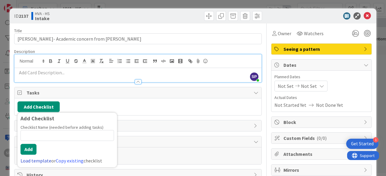
click at [38, 158] on link "Load template" at bounding box center [36, 161] width 31 height 6
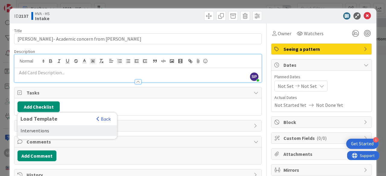
click at [34, 131] on div "Interventions" at bounding box center [67, 130] width 100 height 11
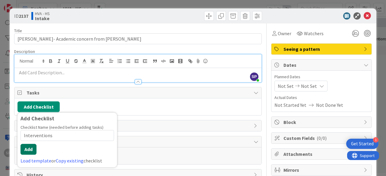
click at [30, 148] on button "Add" at bounding box center [29, 149] width 16 height 11
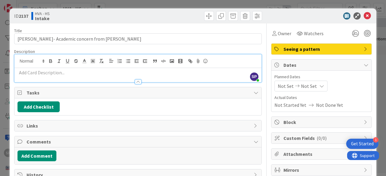
drag, startPoint x: 30, startPoint y: 148, endPoint x: 191, endPoint y: 129, distance: 162.8
click at [191, 129] on div "Links" at bounding box center [137, 126] width 247 height 11
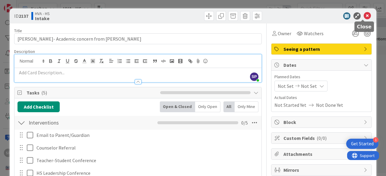
click at [364, 15] on icon at bounding box center [367, 15] width 7 height 7
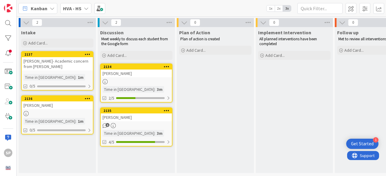
click at [54, 63] on div "[PERSON_NAME]- Academic concern from [PERSON_NAME]" at bounding box center [57, 63] width 71 height 13
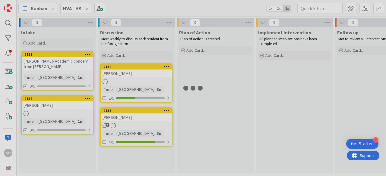
click at [54, 63] on div at bounding box center [193, 88] width 386 height 176
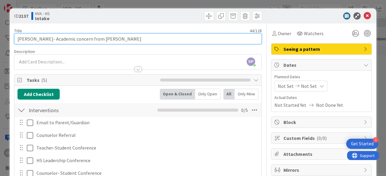
drag, startPoint x: 43, startPoint y: 38, endPoint x: 114, endPoint y: 40, distance: 70.9
click at [114, 40] on input "[PERSON_NAME]- Academic concern from [PERSON_NAME]" at bounding box center [138, 38] width 248 height 11
type input "[PERSON_NAME]"
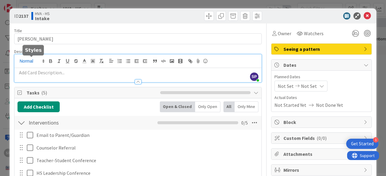
click at [27, 62] on div "SP [PERSON_NAME] just joined" at bounding box center [137, 69] width 247 height 28
paste div
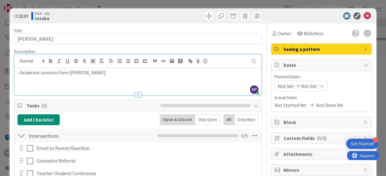
click at [20, 74] on p "- Academic concern from [PERSON_NAME]" at bounding box center [137, 72] width 241 height 7
click at [365, 16] on icon at bounding box center [367, 15] width 7 height 7
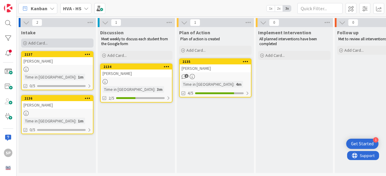
click at [33, 41] on span "Add Card..." at bounding box center [37, 42] width 19 height 5
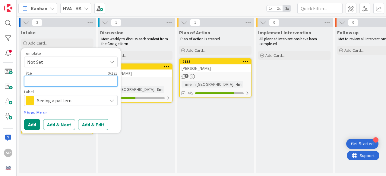
type textarea "x"
type textarea "D"
type textarea "x"
type textarea "Di"
type textarea "x"
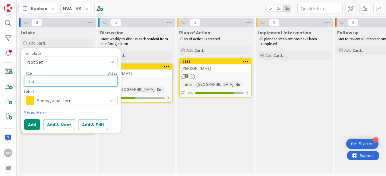
type textarea "[PERSON_NAME]"
type textarea "x"
type textarea "[PERSON_NAME]"
type textarea "x"
type textarea "[PERSON_NAME]"
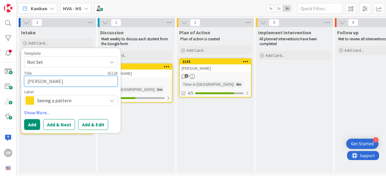
type textarea "x"
type textarea "[PERSON_NAME]"
type textarea "x"
type textarea "[PERSON_NAME]"
type textarea "x"
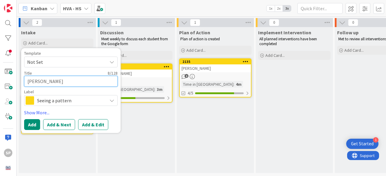
type textarea "[PERSON_NAME]"
type textarea "x"
type textarea "[PERSON_NAME]"
type textarea "x"
type textarea "[PERSON_NAME]"
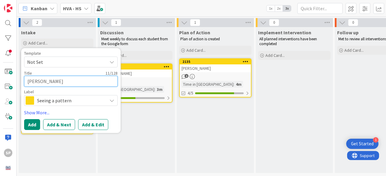
type textarea "x"
type textarea "[PERSON_NAME]"
type textarea "x"
type textarea "[PERSON_NAME]"
type textarea "x"
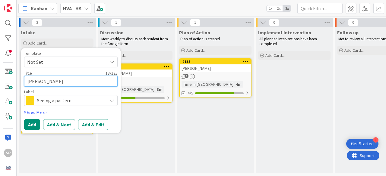
type textarea "[PERSON_NAME]"
type textarea "x"
type textarea "[PERSON_NAME]"
type textarea "x"
type textarea "[PERSON_NAME]"
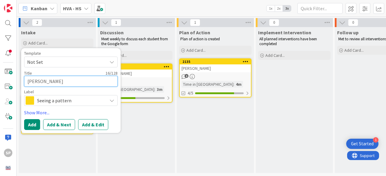
type textarea "x"
type textarea "[PERSON_NAME] E"
type textarea "x"
type textarea "[PERSON_NAME] Es"
type textarea "x"
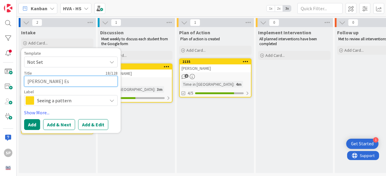
type textarea "[PERSON_NAME] Esp"
type textarea "x"
type textarea "[PERSON_NAME] Espi"
type textarea "x"
type textarea "[PERSON_NAME] [PERSON_NAME]"
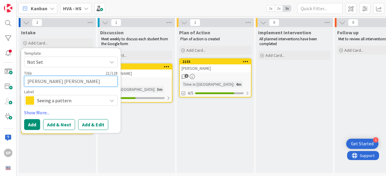
type textarea "x"
type textarea "[PERSON_NAME]"
type textarea "x"
type textarea "[PERSON_NAME]"
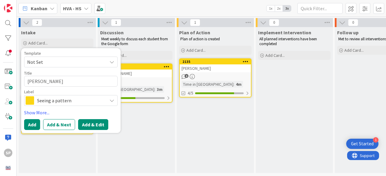
click at [90, 123] on button "Add & Edit" at bounding box center [93, 124] width 30 height 11
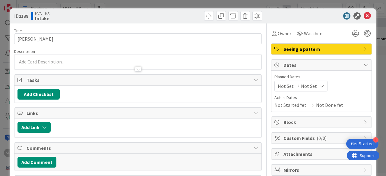
scroll to position [2, 0]
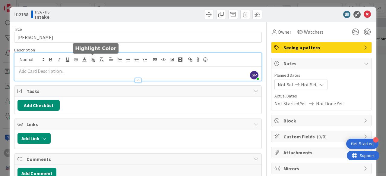
click at [88, 59] on div "SP [PERSON_NAME] just joined" at bounding box center [137, 67] width 247 height 28
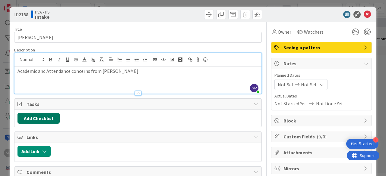
click at [45, 118] on button "Add Checklist" at bounding box center [38, 118] width 42 height 11
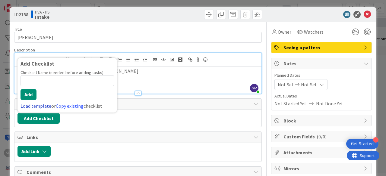
click at [39, 106] on link "Load template" at bounding box center [36, 106] width 31 height 6
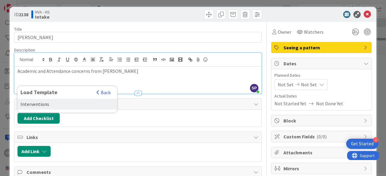
click at [38, 102] on div "Interventions" at bounding box center [67, 104] width 100 height 11
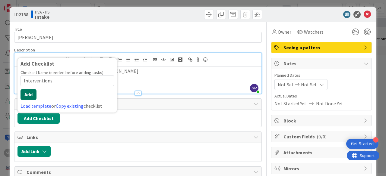
click at [30, 91] on button "Add" at bounding box center [29, 94] width 16 height 11
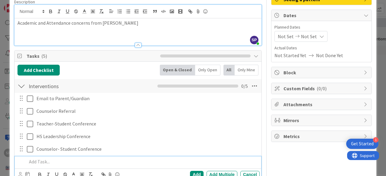
scroll to position [0, 0]
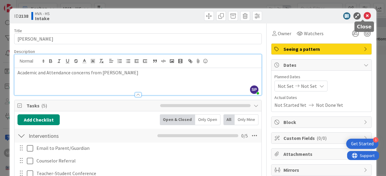
click at [364, 16] on icon at bounding box center [367, 15] width 7 height 7
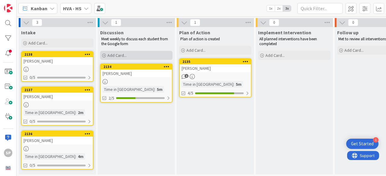
click at [118, 55] on span "Add Card..." at bounding box center [116, 55] width 19 height 5
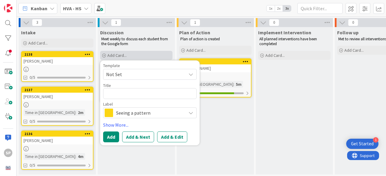
click at [118, 55] on span "Add Card..." at bounding box center [116, 55] width 19 height 5
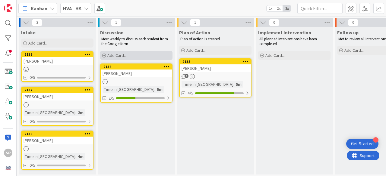
click at [118, 55] on span "Add Card..." at bounding box center [116, 55] width 19 height 5
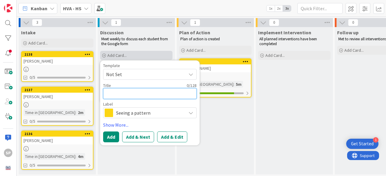
type textarea "x"
type textarea "M"
type textarea "x"
type textarea "Mi"
type textarea "x"
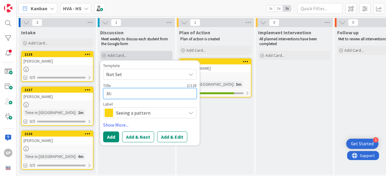
type textarea "Mik"
type textarea "x"
type textarea "Mikay"
type textarea "x"
type textarea "[PERSON_NAME]"
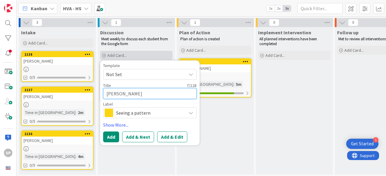
type textarea "x"
type textarea "[PERSON_NAME]"
type textarea "x"
type textarea "[PERSON_NAME]"
type textarea "x"
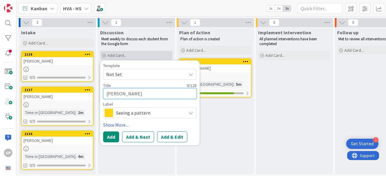
type textarea "[PERSON_NAME]"
type textarea "x"
type textarea "[PERSON_NAME]"
type textarea "x"
type textarea "[PERSON_NAME]"
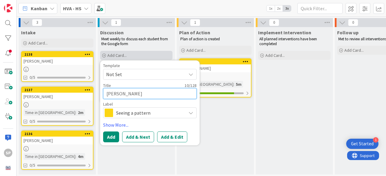
type textarea "x"
type textarea "[PERSON_NAME]"
type textarea "x"
type textarea "[PERSON_NAME]"
type textarea "x"
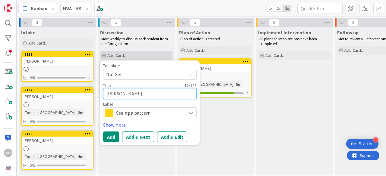
type textarea "[PERSON_NAME]"
type textarea "x"
type textarea "[PERSON_NAME]"
type textarea "x"
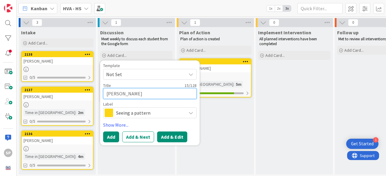
type textarea "[PERSON_NAME]"
click at [168, 135] on button "Add & Edit" at bounding box center [172, 137] width 30 height 11
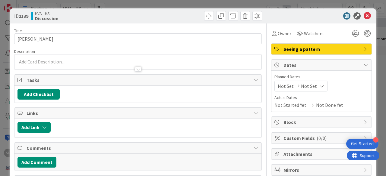
click at [123, 59] on div at bounding box center [137, 62] width 247 height 15
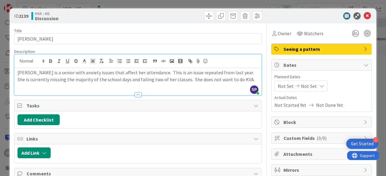
scroll to position [11, 0]
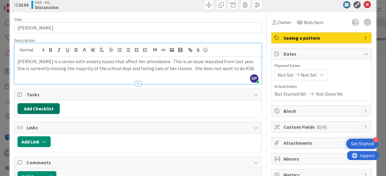
click at [51, 105] on button "Add Checklist" at bounding box center [38, 108] width 42 height 11
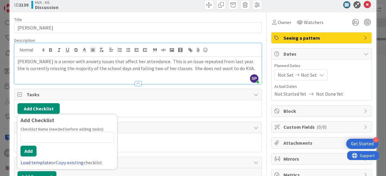
click at [36, 160] on link "Load template" at bounding box center [36, 163] width 31 height 6
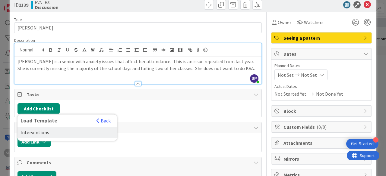
click at [37, 130] on div "Interventions" at bounding box center [67, 132] width 100 height 11
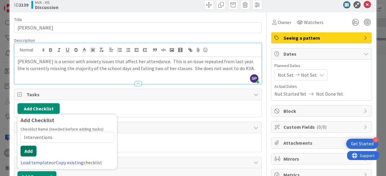
click at [28, 151] on button "Add" at bounding box center [29, 151] width 16 height 11
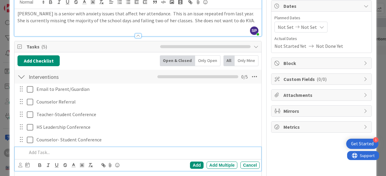
scroll to position [58, 0]
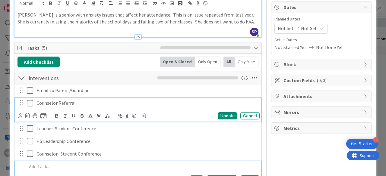
click at [31, 104] on icon at bounding box center [30, 103] width 6 height 7
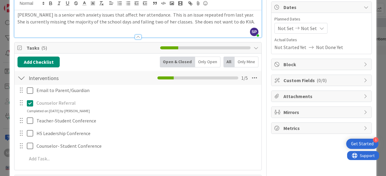
click at [21, 104] on div at bounding box center [21, 103] width 8 height 9
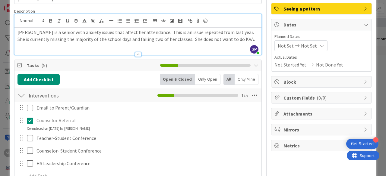
scroll to position [40, 0]
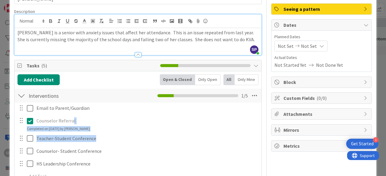
drag, startPoint x: 72, startPoint y: 124, endPoint x: 204, endPoint y: 153, distance: 134.8
click at [204, 153] on div "Email to Parent/Guardian Update Cancel Counselor Referral Update Cancel Complet…" at bounding box center [137, 144] width 241 height 82
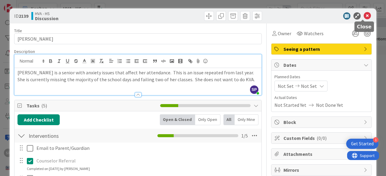
click at [364, 16] on icon at bounding box center [367, 15] width 7 height 7
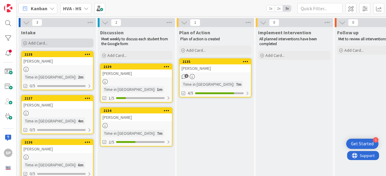
click at [36, 43] on span "Add Card..." at bounding box center [37, 42] width 19 height 5
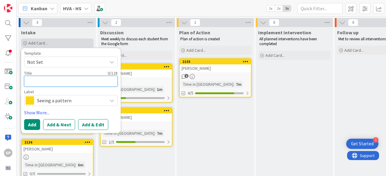
type textarea "x"
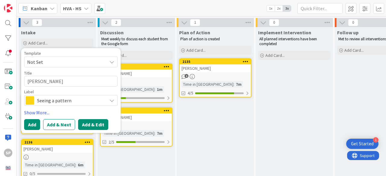
click at [94, 124] on button "Add & Edit" at bounding box center [93, 124] width 30 height 11
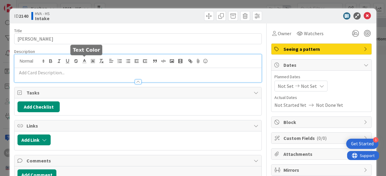
click at [83, 61] on div at bounding box center [137, 69] width 247 height 28
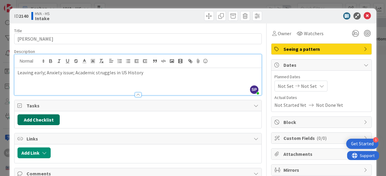
click at [51, 119] on button "Add Checklist" at bounding box center [38, 120] width 42 height 11
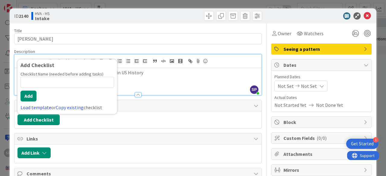
click at [42, 107] on link "Load template" at bounding box center [36, 108] width 31 height 6
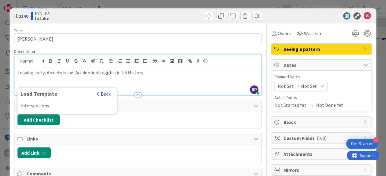
click at [42, 107] on div "Interventions" at bounding box center [67, 105] width 100 height 11
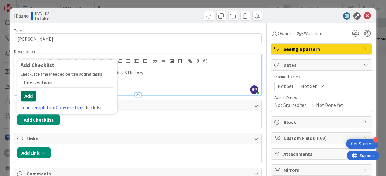
click at [31, 95] on button "Add" at bounding box center [29, 96] width 16 height 11
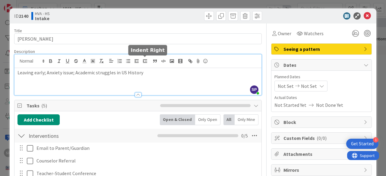
scroll to position [61, 0]
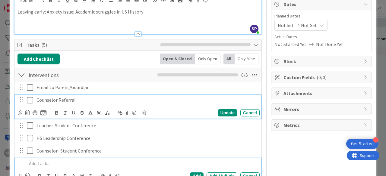
click at [29, 99] on icon at bounding box center [30, 100] width 6 height 7
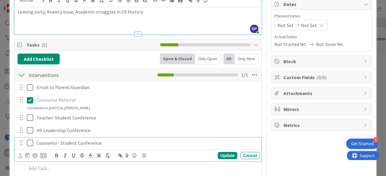
click at [30, 141] on icon at bounding box center [30, 143] width 6 height 7
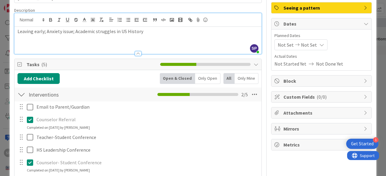
scroll to position [0, 0]
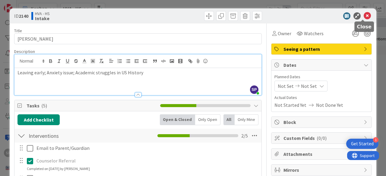
click at [365, 18] on icon at bounding box center [367, 15] width 7 height 7
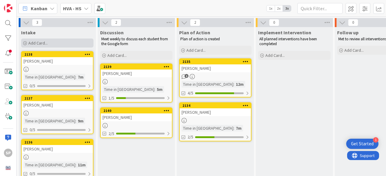
click at [39, 43] on span "Add Card..." at bounding box center [37, 42] width 19 height 5
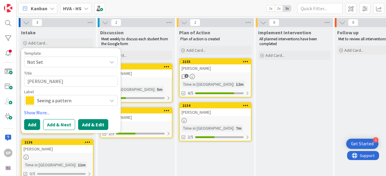
click at [97, 124] on button "Add & Edit" at bounding box center [93, 124] width 30 height 11
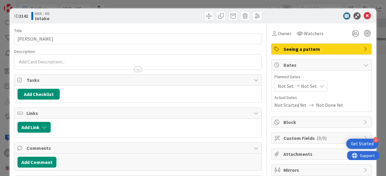
click at [98, 61] on div at bounding box center [137, 62] width 247 height 15
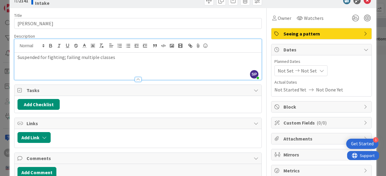
scroll to position [25, 0]
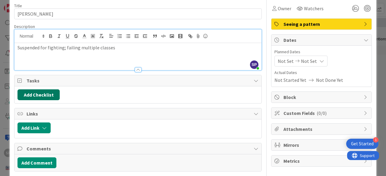
click at [49, 91] on button "Add Checklist" at bounding box center [38, 95] width 42 height 11
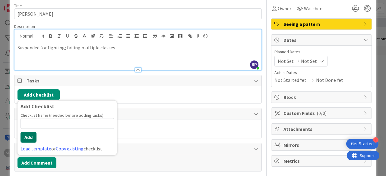
click at [33, 134] on button "Add" at bounding box center [29, 137] width 16 height 11
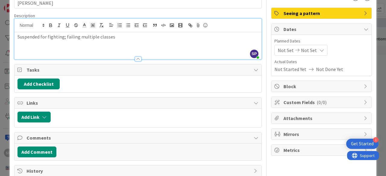
scroll to position [36, 0]
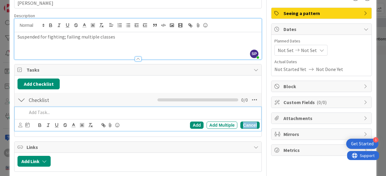
click at [240, 123] on div "Cancel" at bounding box center [249, 125] width 19 height 7
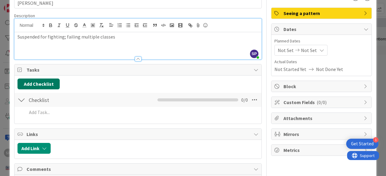
click at [43, 83] on button "Add Checklist" at bounding box center [38, 84] width 42 height 11
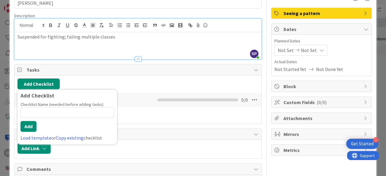
scroll to position [78, 0]
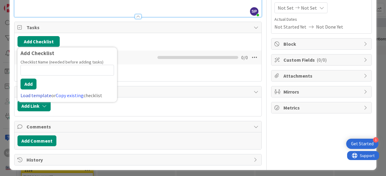
click at [40, 93] on link "Load template" at bounding box center [36, 96] width 31 height 6
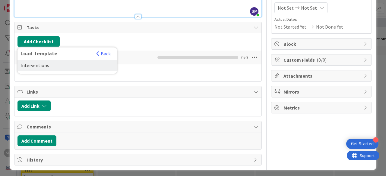
click at [43, 66] on div "Interventions" at bounding box center [67, 65] width 100 height 11
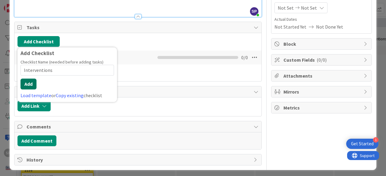
click at [28, 85] on button "Add" at bounding box center [29, 84] width 16 height 11
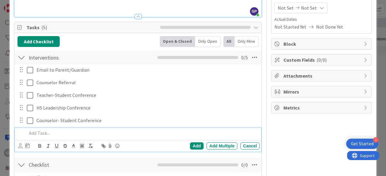
scroll to position [71, 0]
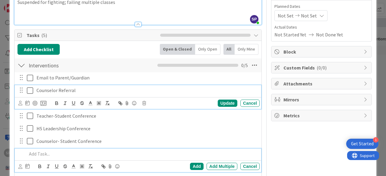
click at [30, 88] on icon at bounding box center [30, 90] width 6 height 7
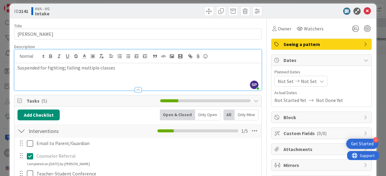
scroll to position [0, 0]
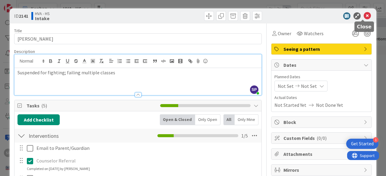
click at [364, 15] on icon at bounding box center [367, 15] width 7 height 7
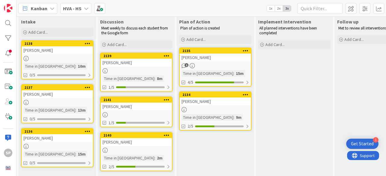
scroll to position [18, 0]
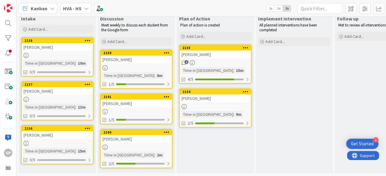
click at [183, 104] on icon at bounding box center [184, 106] width 5 height 5
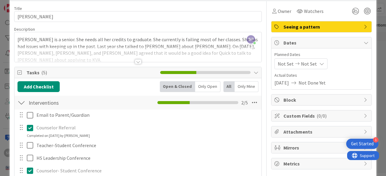
scroll to position [40, 0]
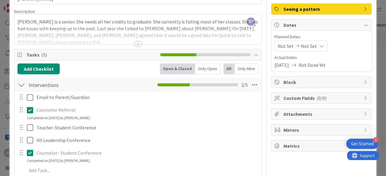
click at [292, 24] on span "Dates" at bounding box center [321, 24] width 77 height 7
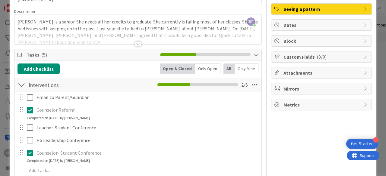
click at [292, 24] on span "Dates" at bounding box center [321, 24] width 77 height 7
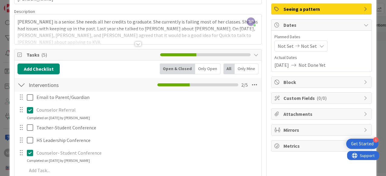
click at [285, 46] on span "Not Set" at bounding box center [286, 46] width 16 height 7
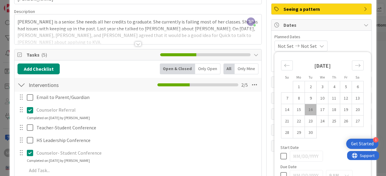
click at [301, 46] on span "Not Set" at bounding box center [309, 46] width 16 height 7
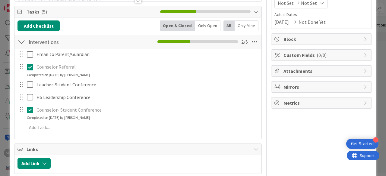
scroll to position [0, 0]
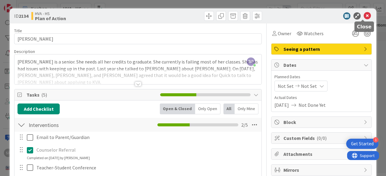
click at [364, 17] on icon at bounding box center [367, 15] width 7 height 7
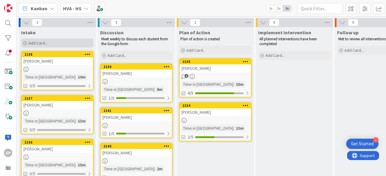
click at [37, 43] on span "Add Card..." at bounding box center [37, 42] width 19 height 5
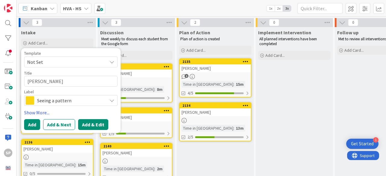
click at [88, 121] on button "Add & Edit" at bounding box center [93, 124] width 30 height 11
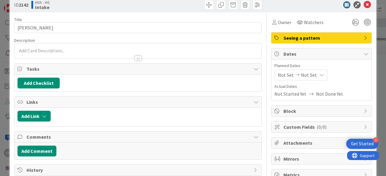
scroll to position [11, 0]
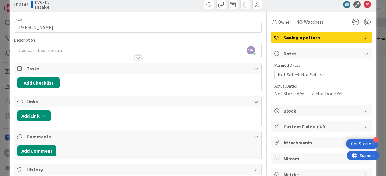
click at [66, 51] on div "SP [PERSON_NAME] just joined" at bounding box center [137, 50] width 247 height 15
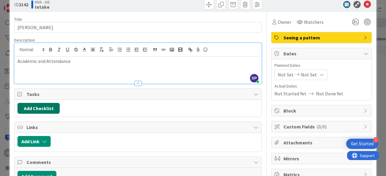
click at [51, 108] on button "Add Checklist" at bounding box center [38, 108] width 42 height 11
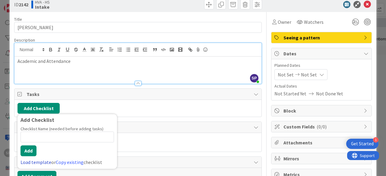
click at [40, 161] on link "Load template" at bounding box center [36, 163] width 31 height 6
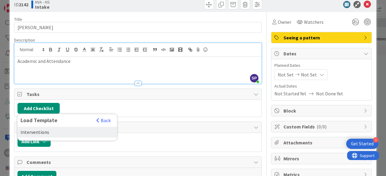
click at [37, 131] on div "Interventions" at bounding box center [67, 132] width 100 height 11
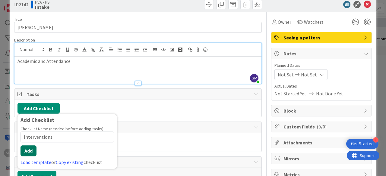
click at [31, 150] on button "Add" at bounding box center [29, 151] width 16 height 11
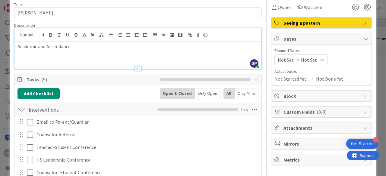
scroll to position [0, 0]
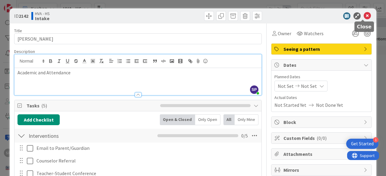
click at [364, 16] on icon at bounding box center [367, 15] width 7 height 7
